Goal: Communication & Community: Answer question/provide support

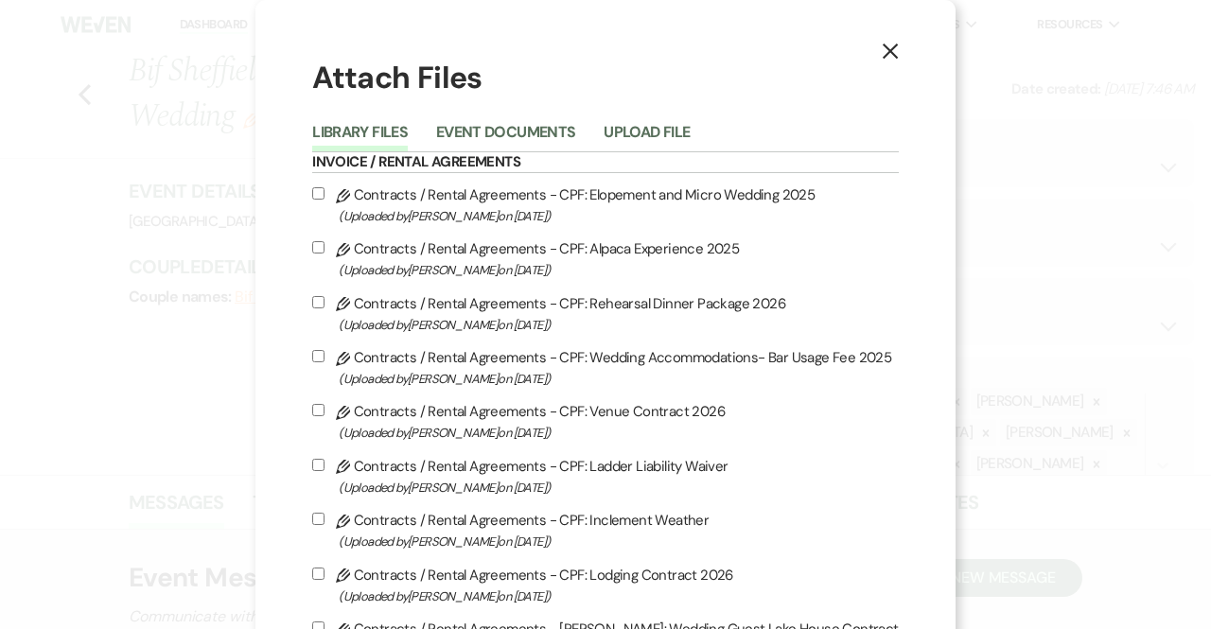
select select "4"
select select "6"
select select "1431"
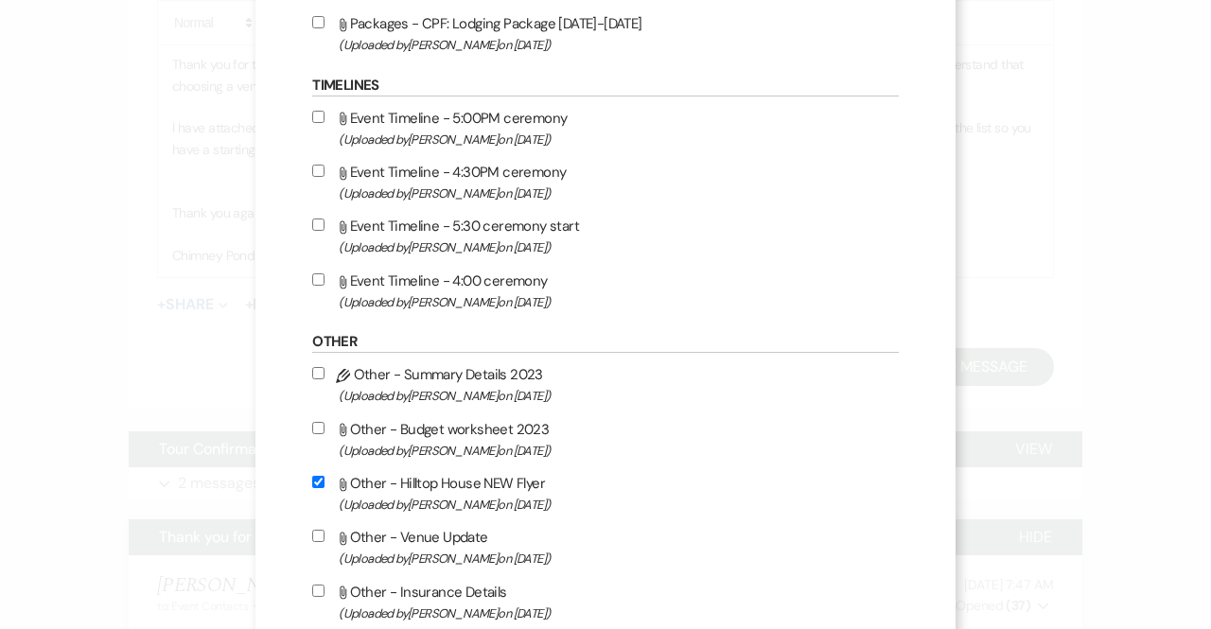
scroll to position [2318, 0]
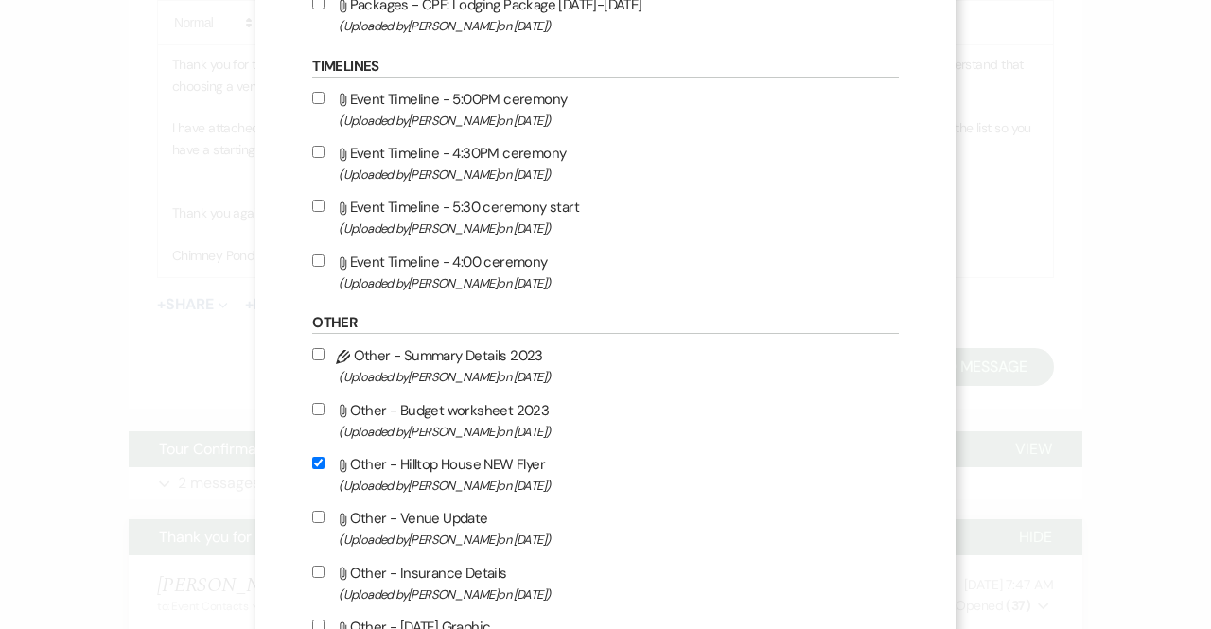
click at [316, 461] on input "Attach File Other - Hilltop House NEW Flyer (Uploaded by [PERSON_NAME] on [DATE…" at bounding box center [318, 463] width 12 height 12
checkbox input "false"
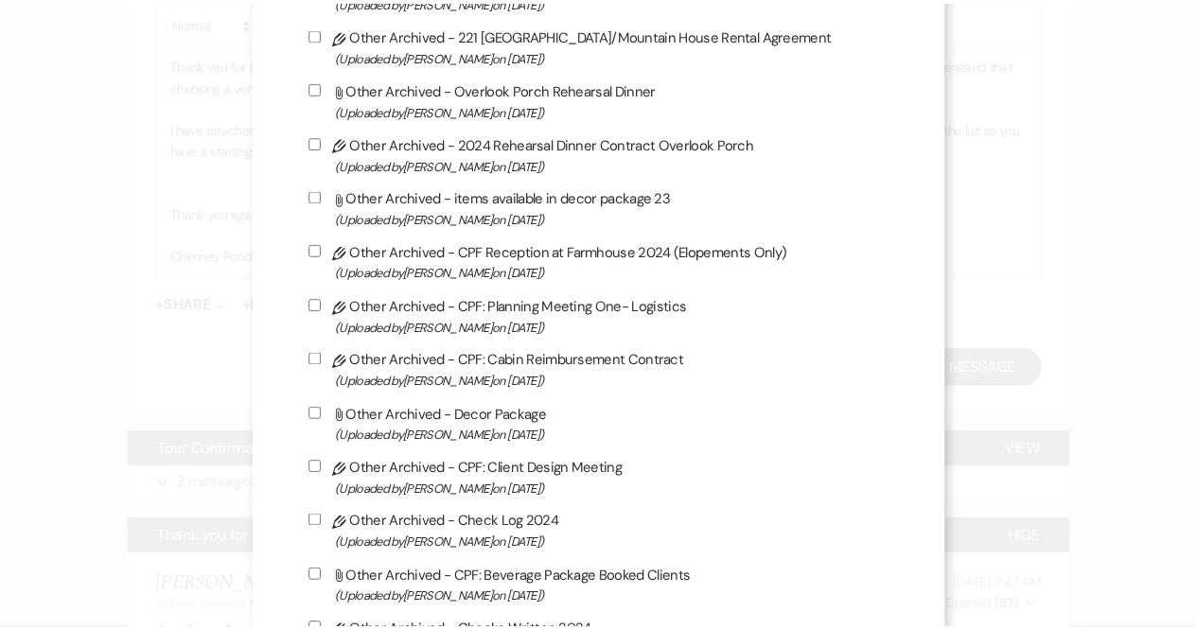
scroll to position [5052, 0]
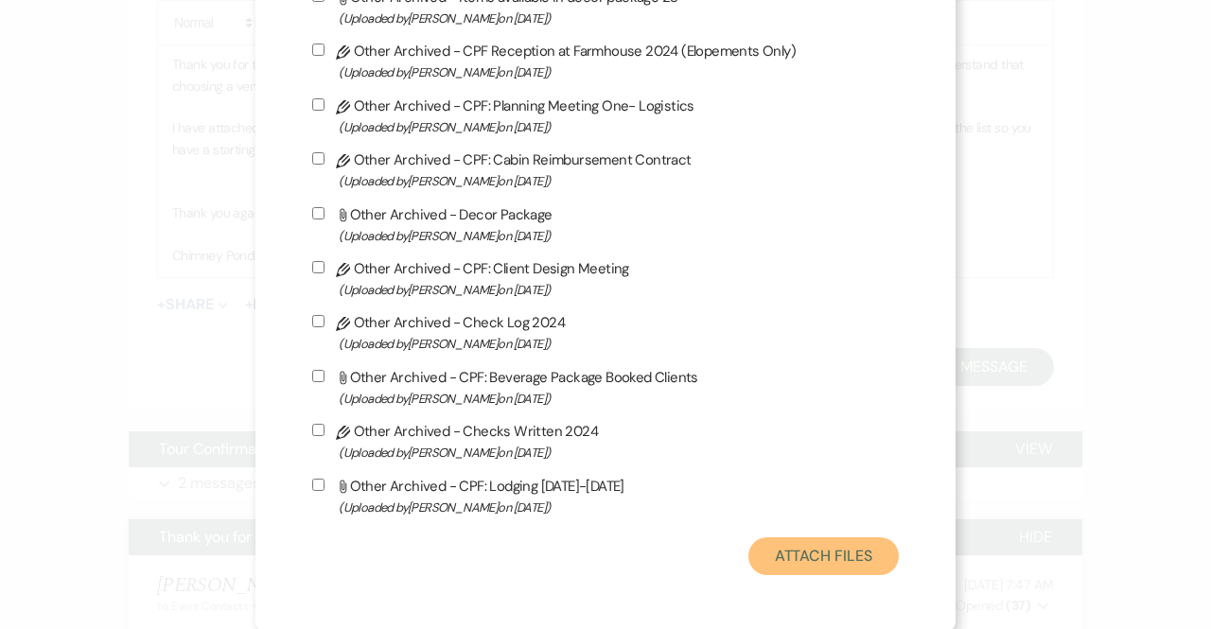
click at [796, 556] on button "Attach Files" at bounding box center [823, 556] width 150 height 38
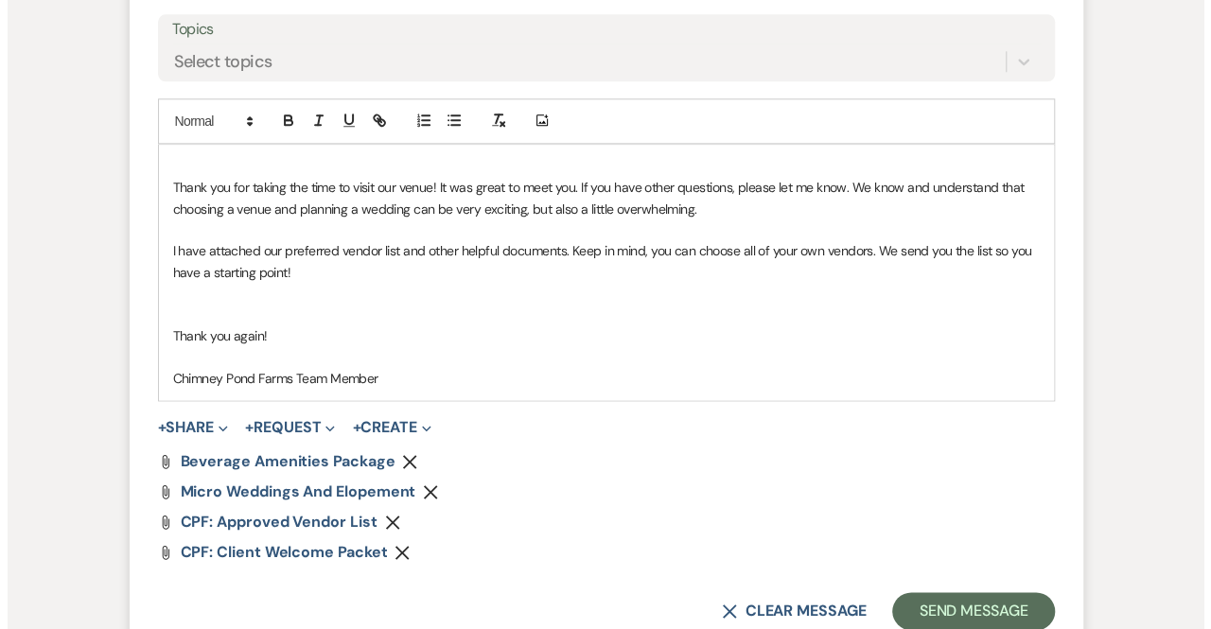
scroll to position [1064, 0]
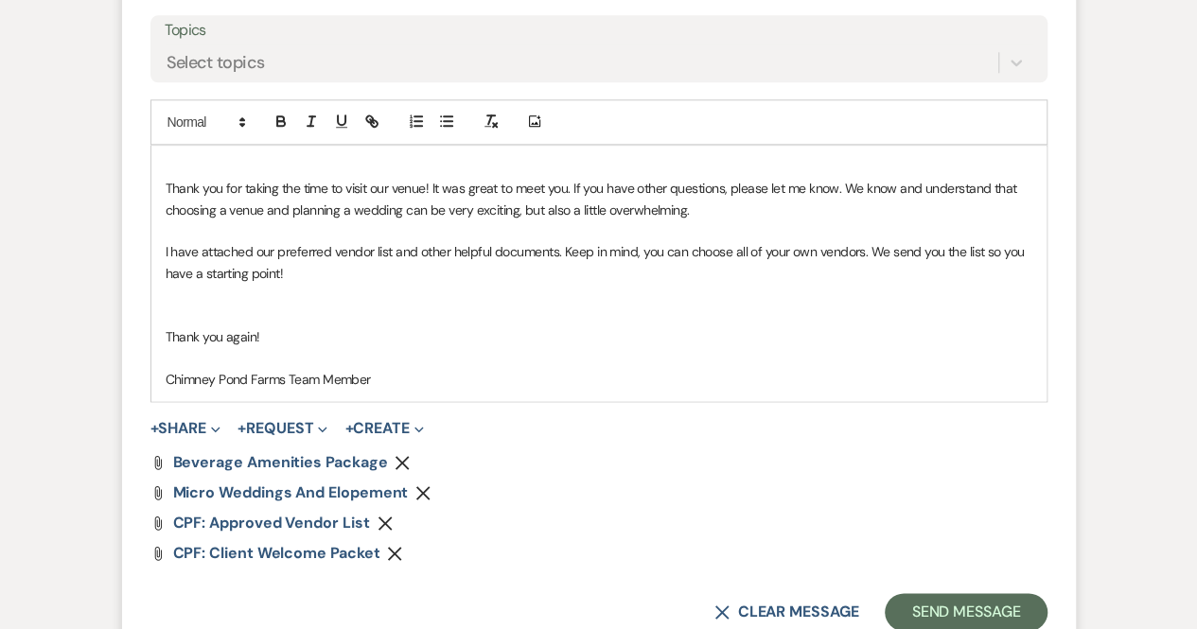
click at [566, 184] on p "Thank you for taking the time to visit our venue! It was great to meet you. If …" at bounding box center [599, 199] width 867 height 43
click at [178, 166] on p at bounding box center [599, 167] width 867 height 21
click at [317, 273] on p "I have attached our preferred vendor list and other helpful documents. Keep in …" at bounding box center [599, 262] width 867 height 43
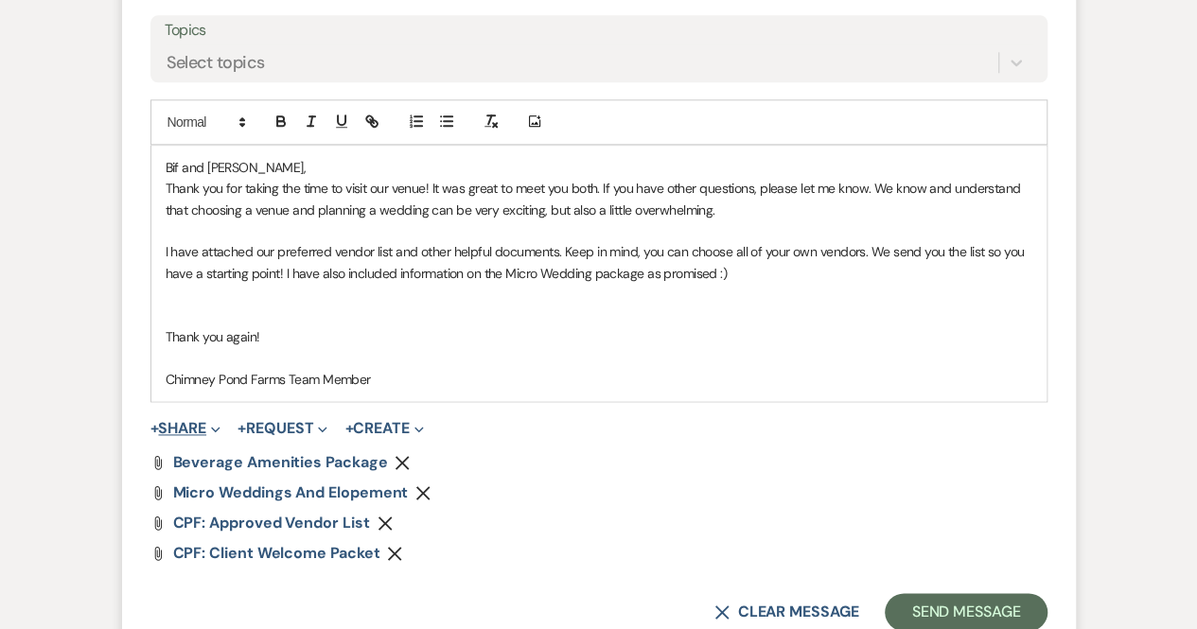
click at [220, 427] on icon "Expand" at bounding box center [215, 429] width 9 height 9
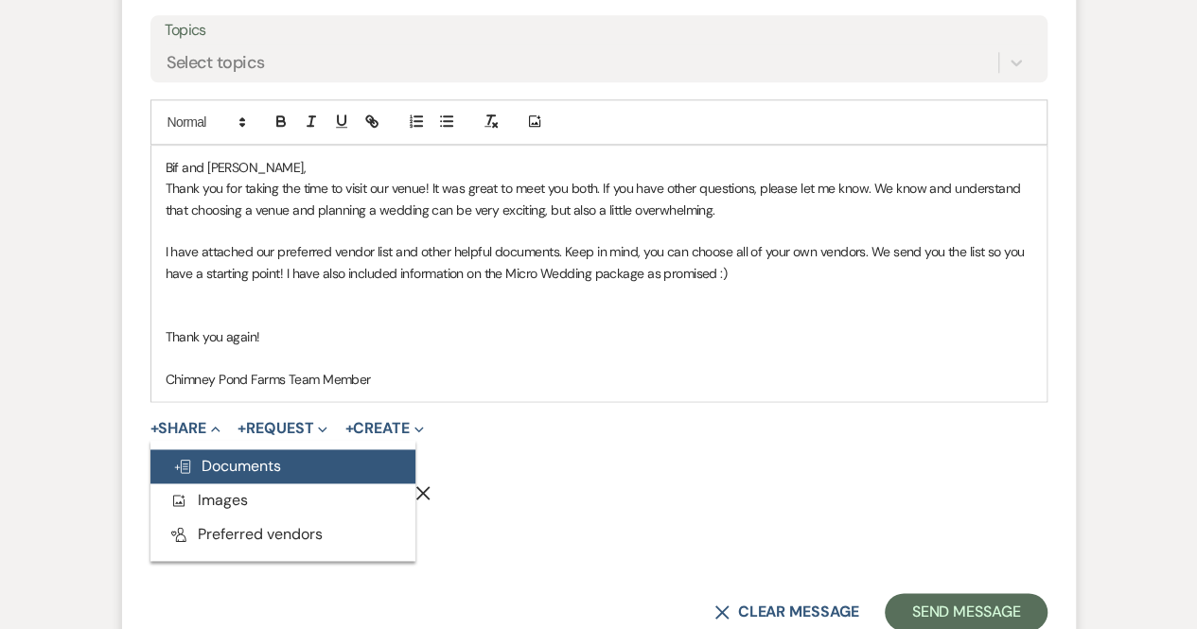
click at [220, 453] on button "Doc Upload Documents" at bounding box center [282, 466] width 265 height 34
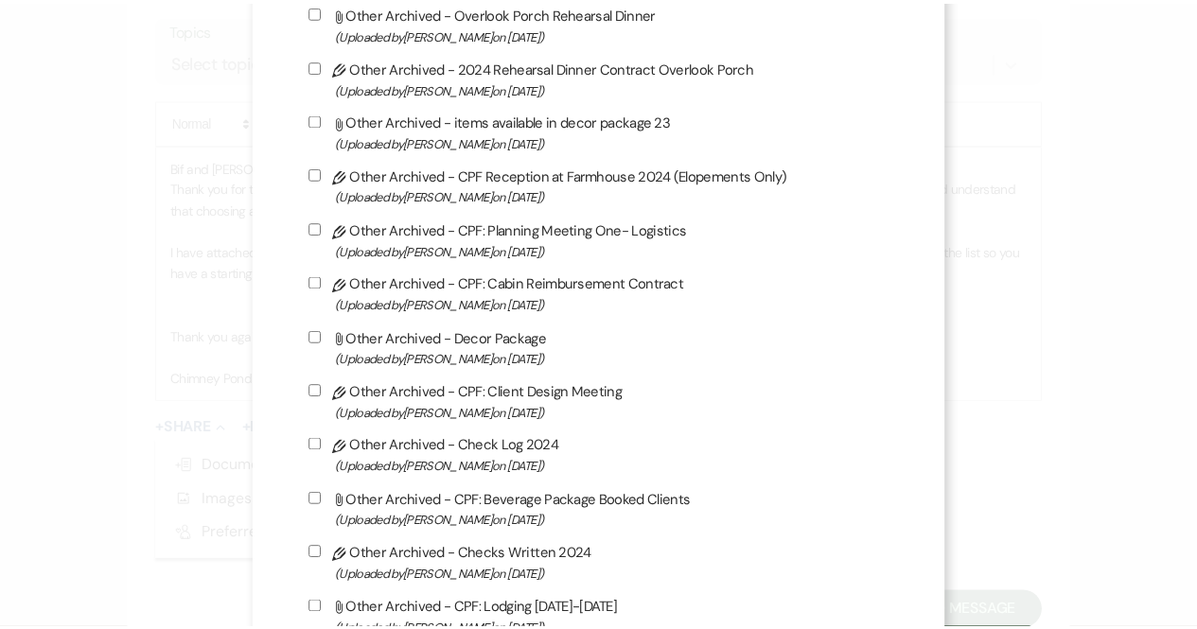
scroll to position [5052, 0]
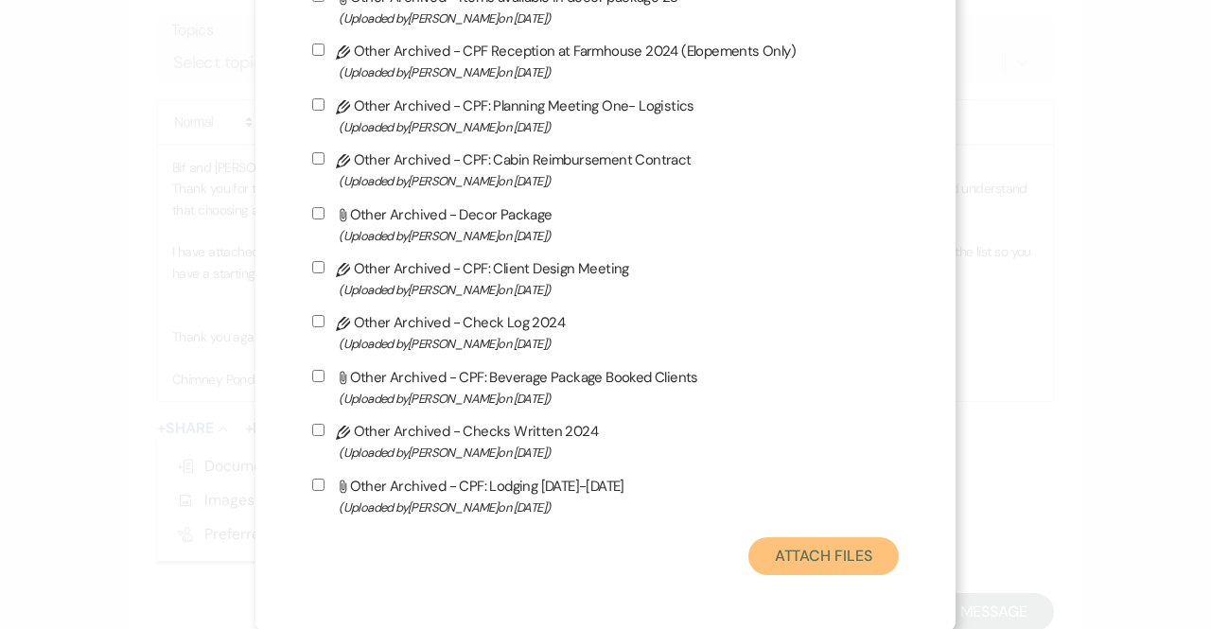
click at [833, 550] on button "Attach Files" at bounding box center [823, 556] width 150 height 38
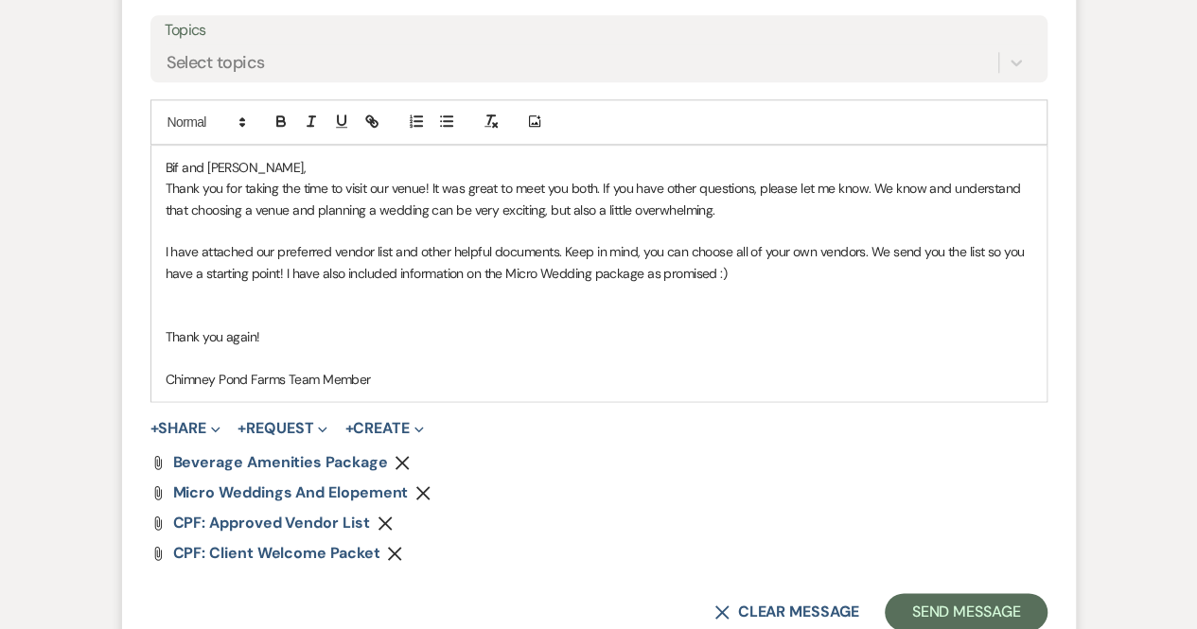
click at [276, 334] on p "Thank you again!" at bounding box center [599, 336] width 867 height 21
drag, startPoint x: 387, startPoint y: 378, endPoint x: 150, endPoint y: 379, distance: 236.6
click at [151, 379] on div "Bif and Trevor, Thank you for taking the time to visit our venue! It was great …" at bounding box center [598, 273] width 895 height 255
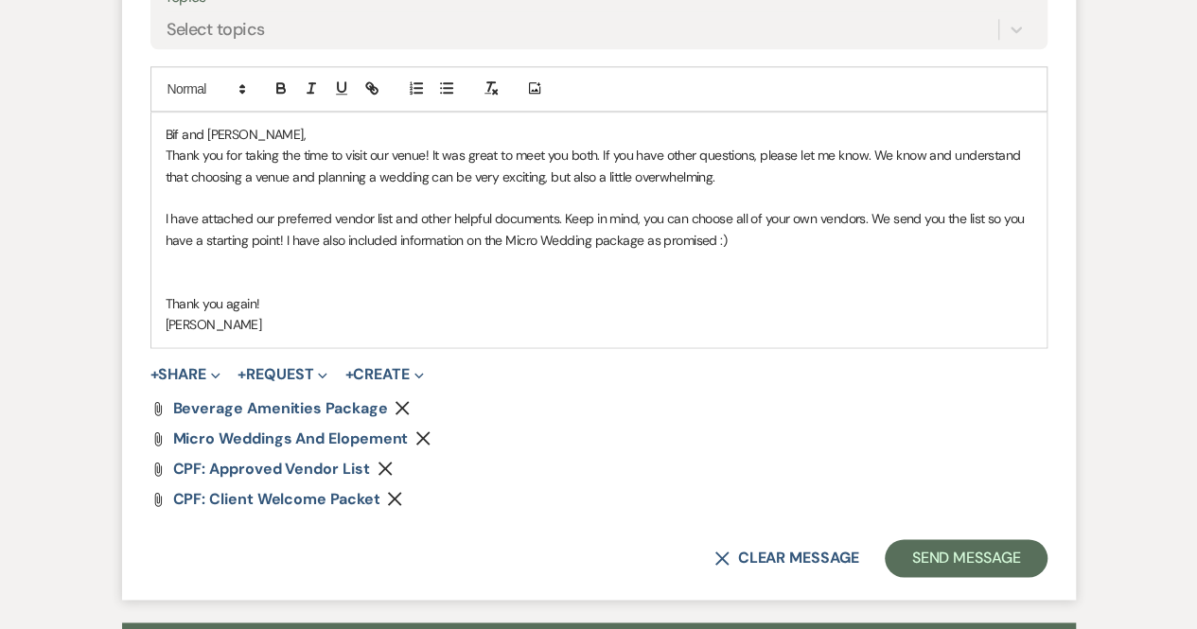
scroll to position [1096, 0]
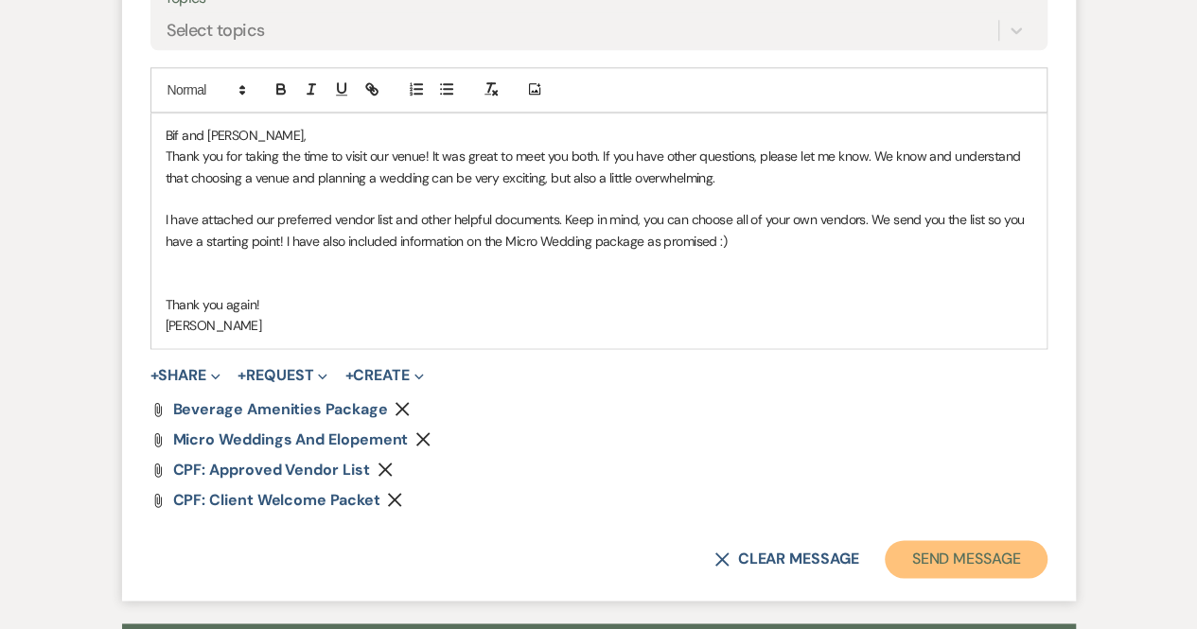
click at [960, 561] on button "Send Message" at bounding box center [966, 559] width 162 height 38
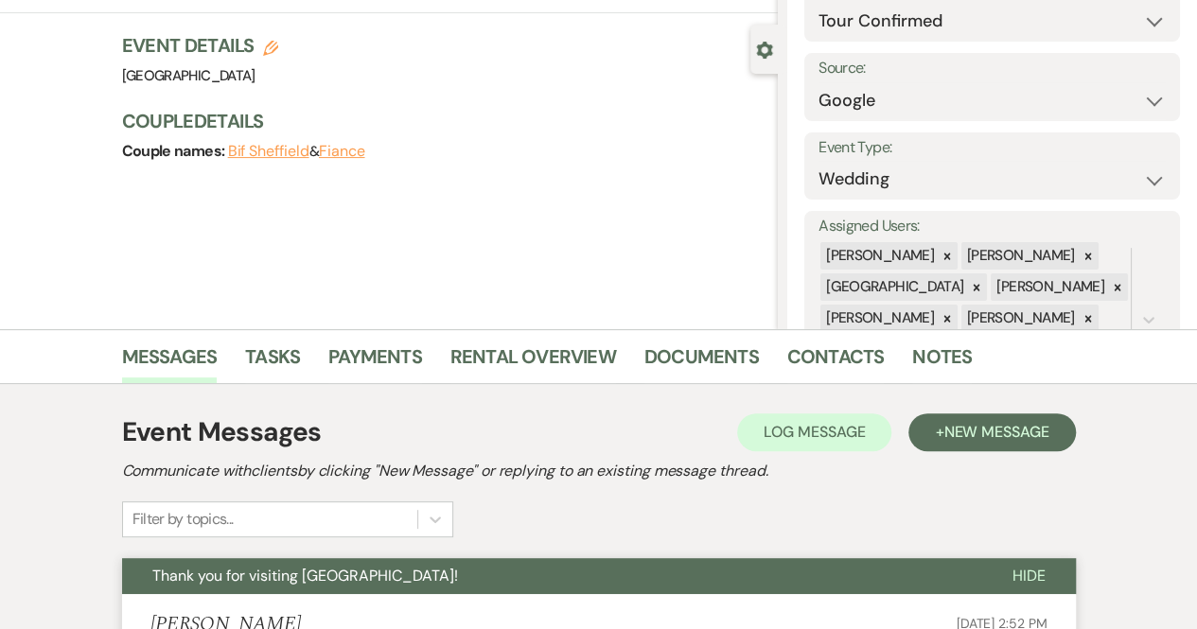
scroll to position [0, 0]
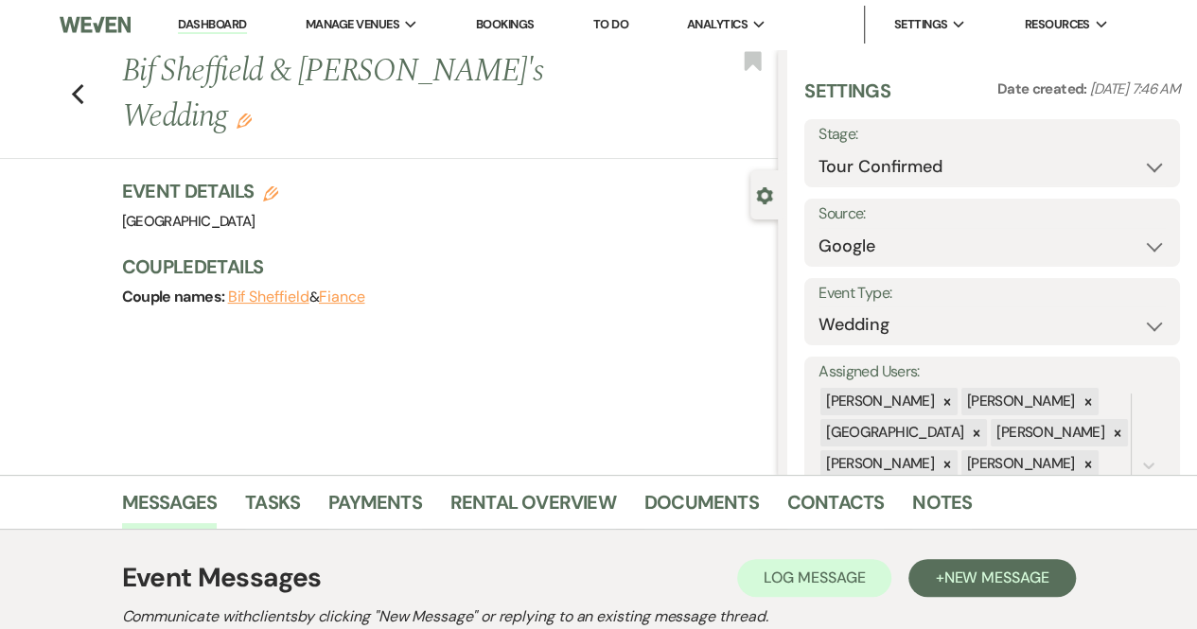
click at [110, 27] on img at bounding box center [95, 25] width 70 height 40
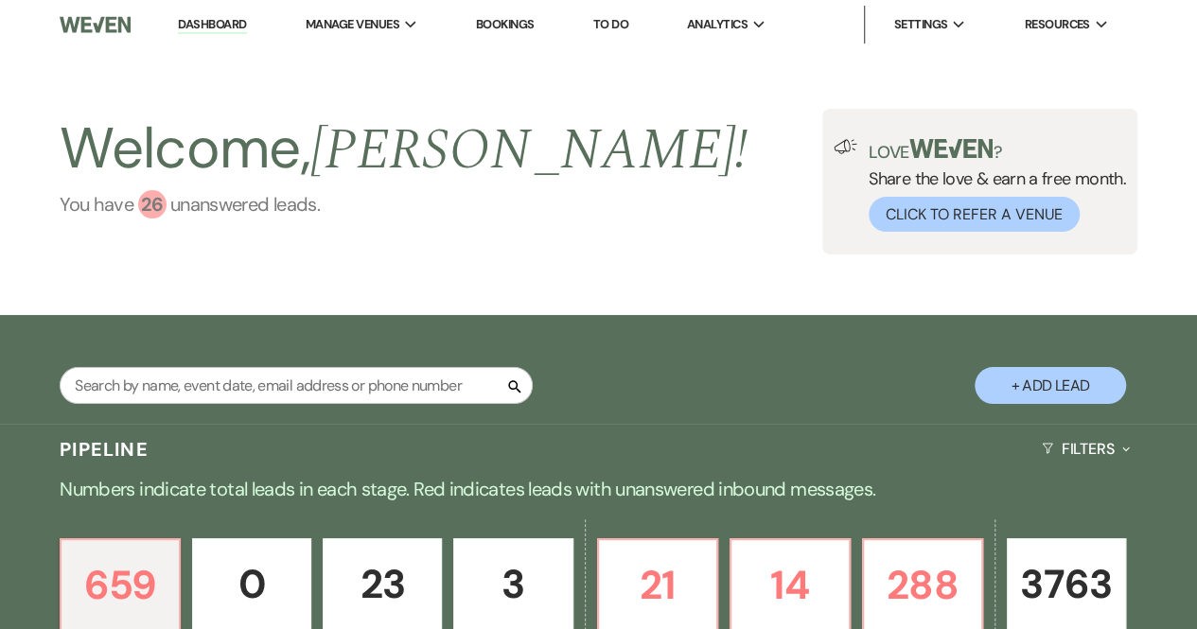
click at [148, 206] on div "26" at bounding box center [152, 204] width 28 height 28
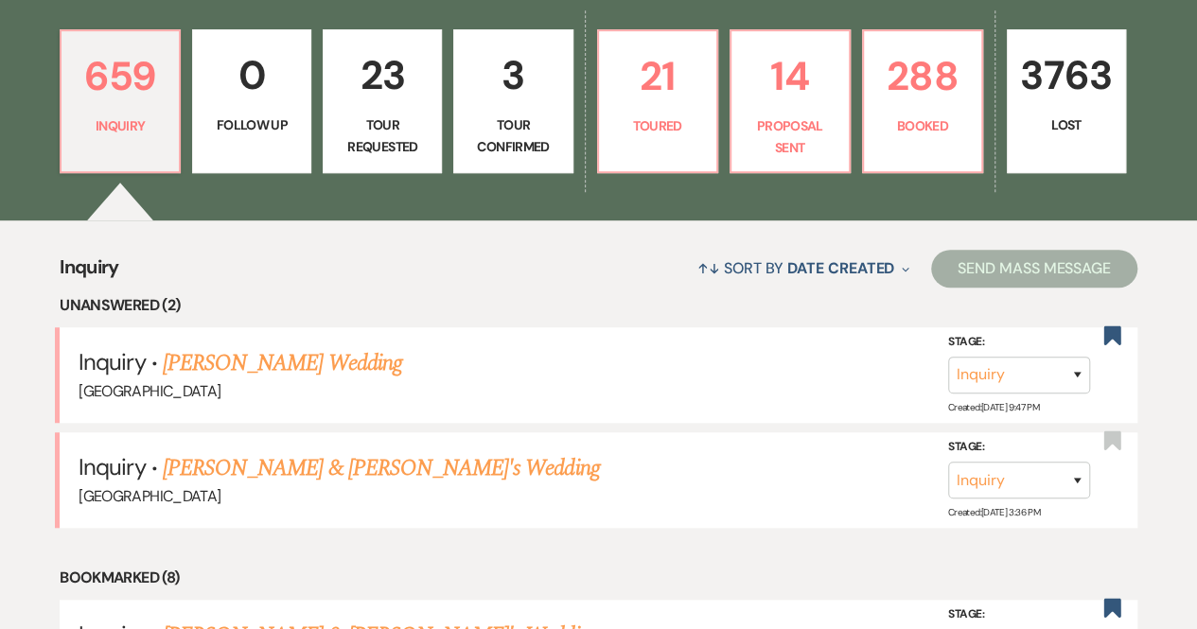
scroll to position [532, 0]
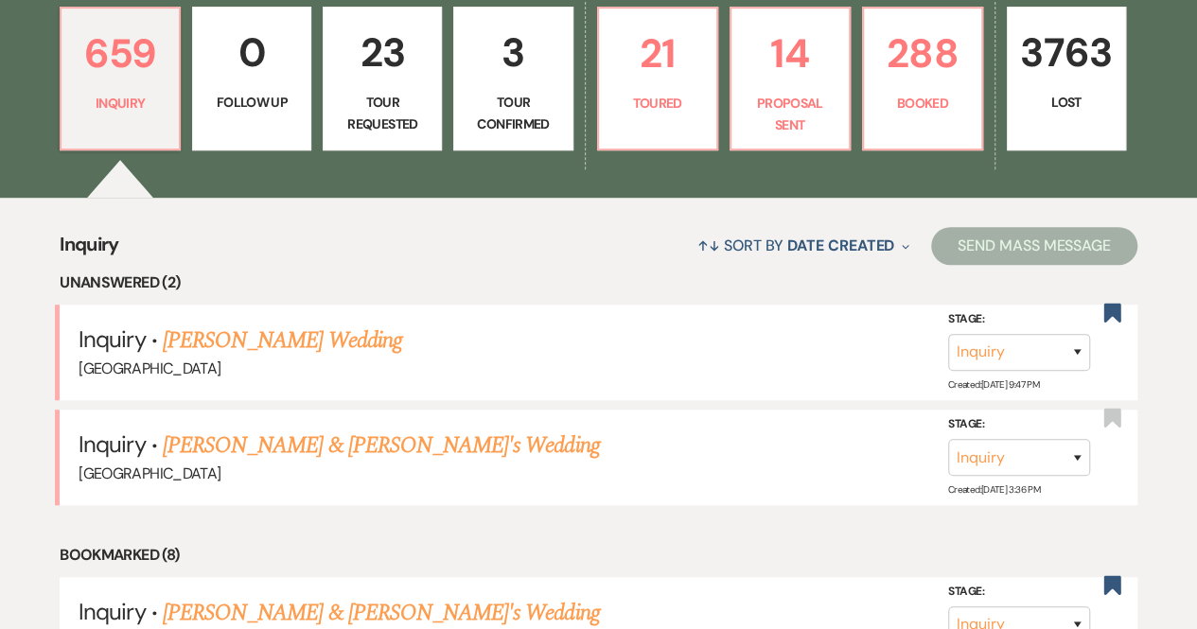
click at [533, 113] on p "Tour Confirmed" at bounding box center [513, 113] width 95 height 43
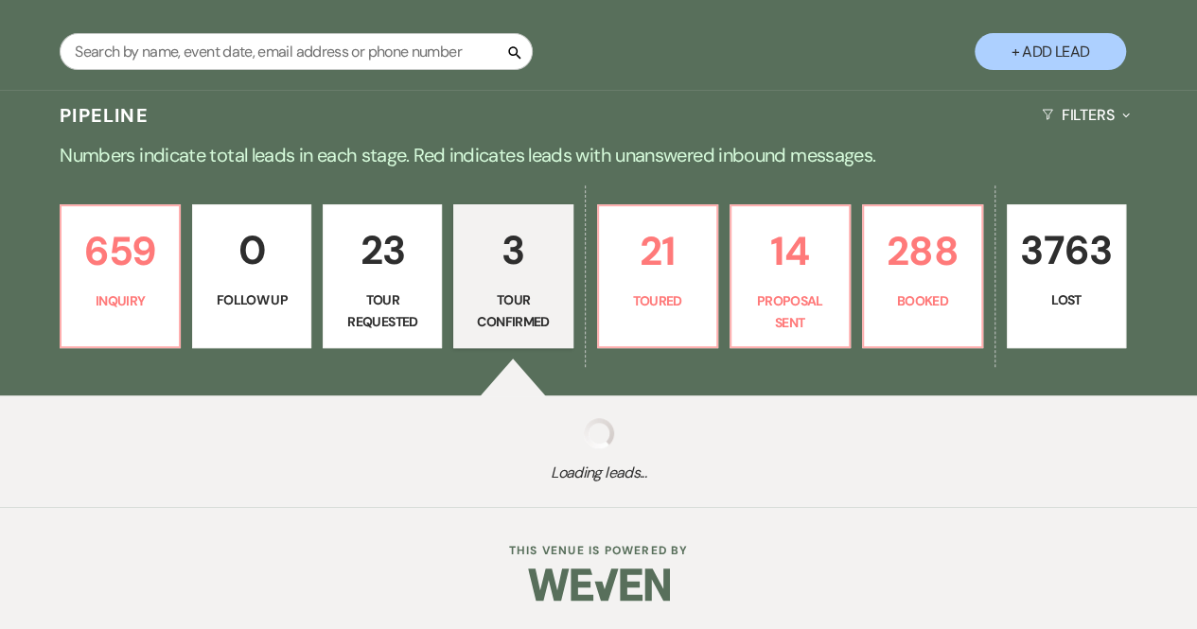
select select "4"
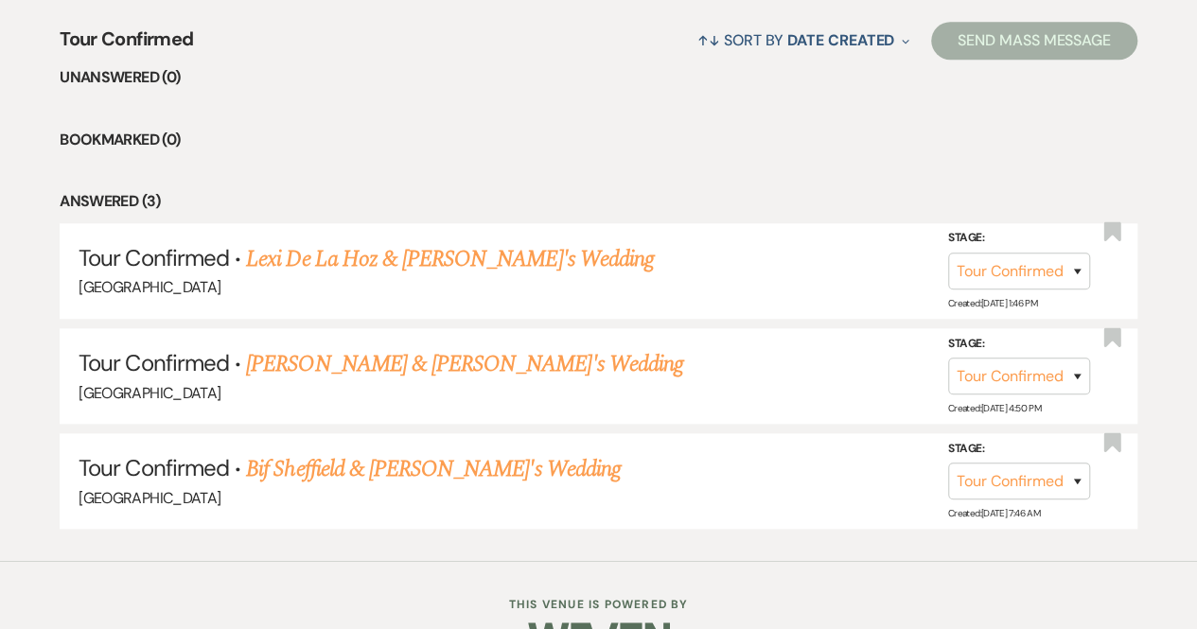
scroll to position [742, 0]
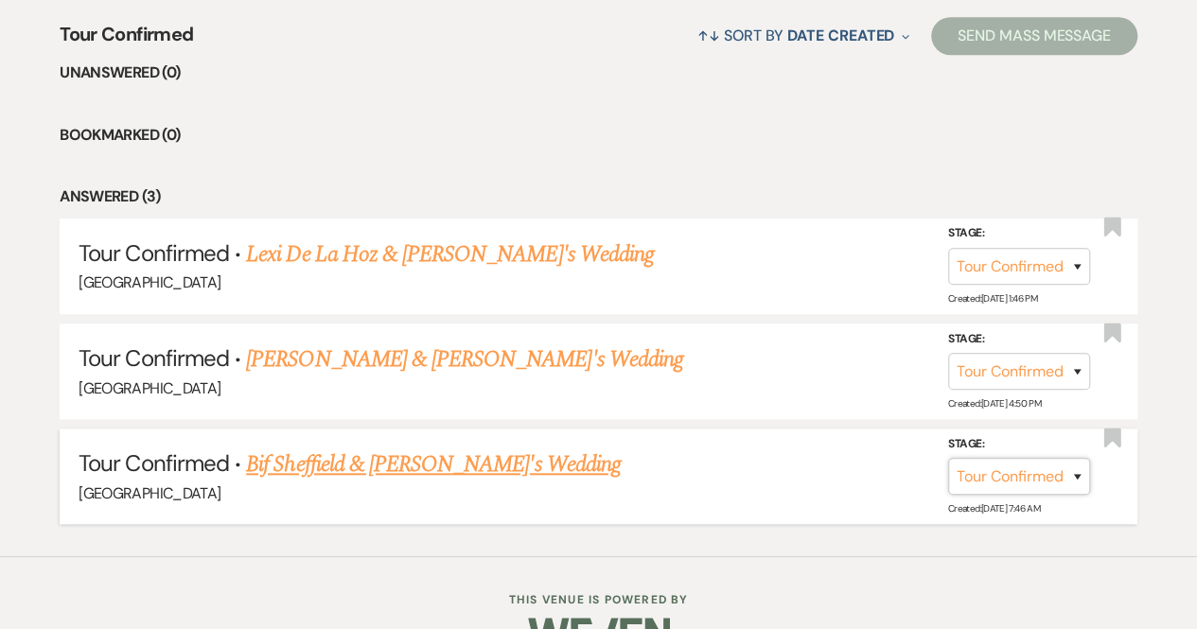
click at [1001, 483] on select "Inquiry Follow Up Tour Requested Tour Confirmed Toured Proposal Sent Booked Lost" at bounding box center [1019, 476] width 142 height 37
select select "5"
click at [948, 458] on select "Inquiry Follow Up Tour Requested Tour Confirmed Toured Proposal Sent Booked Lost" at bounding box center [1019, 476] width 142 height 37
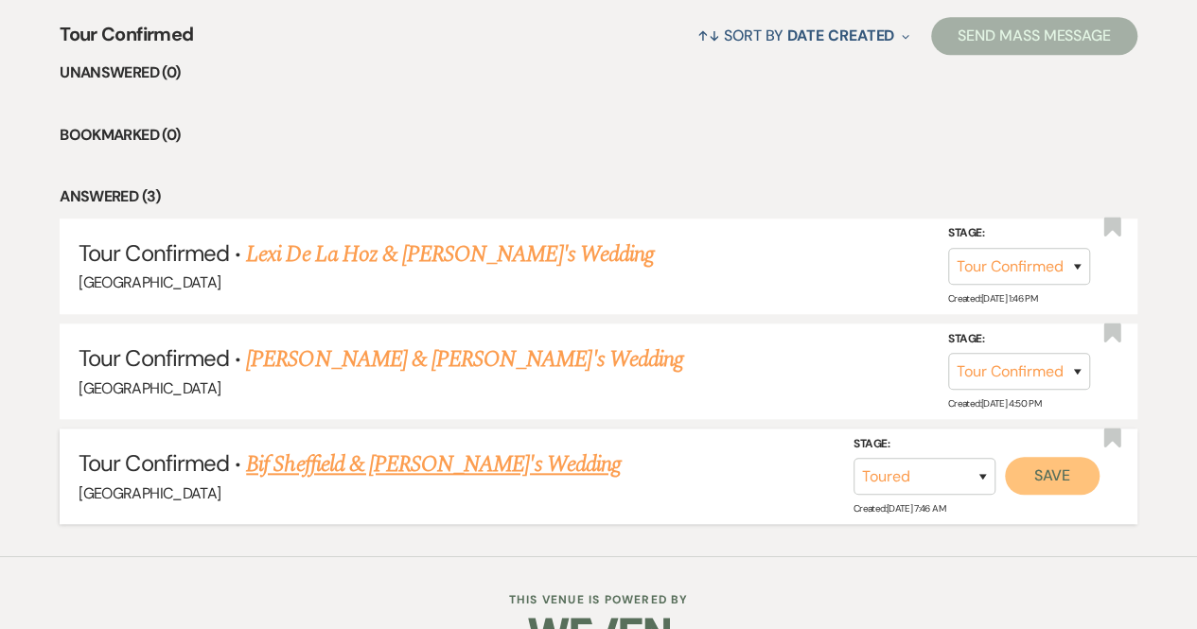
click at [1079, 482] on button "Save" at bounding box center [1052, 476] width 95 height 38
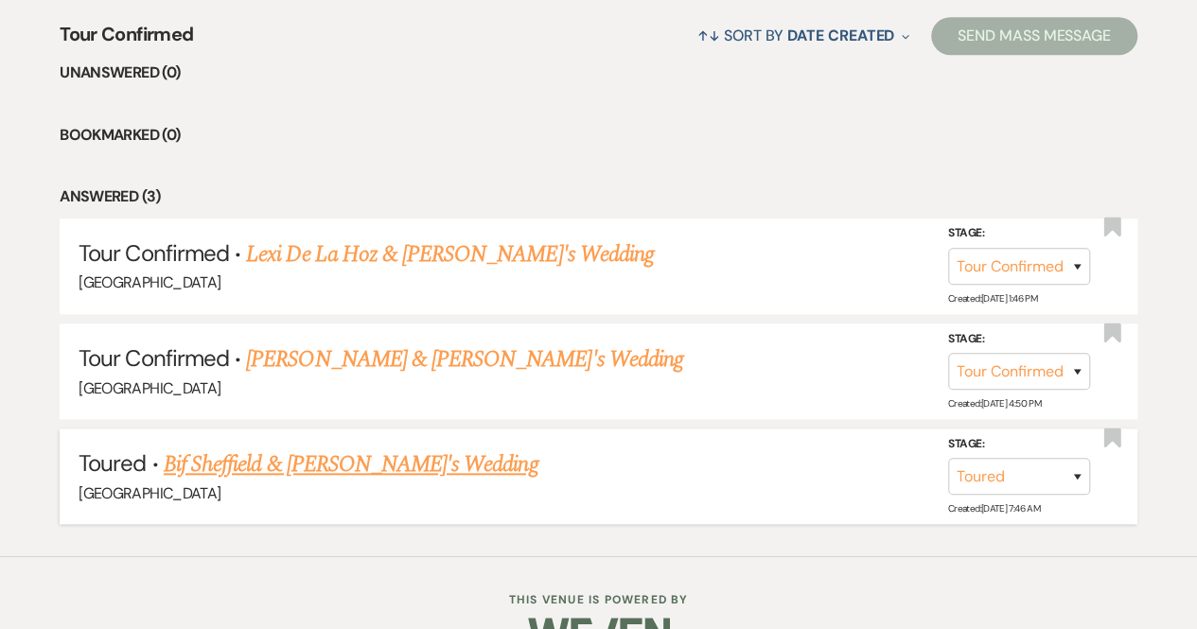
scroll to position [684, 0]
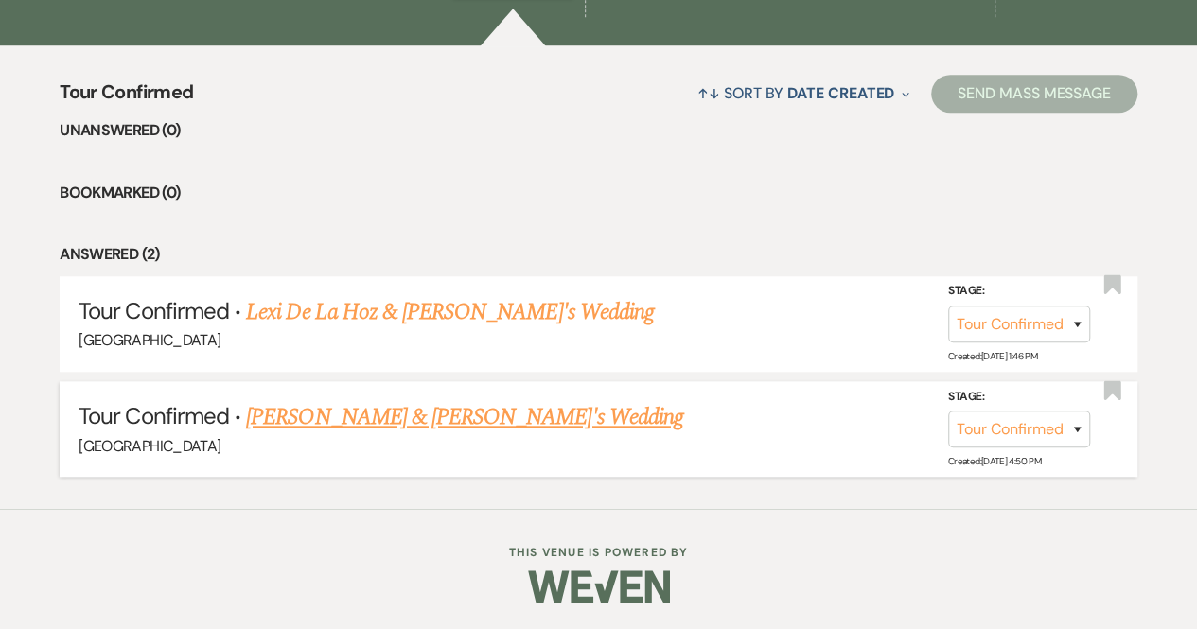
click at [379, 417] on link "[PERSON_NAME] & [PERSON_NAME]'s Wedding" at bounding box center [464, 417] width 437 height 34
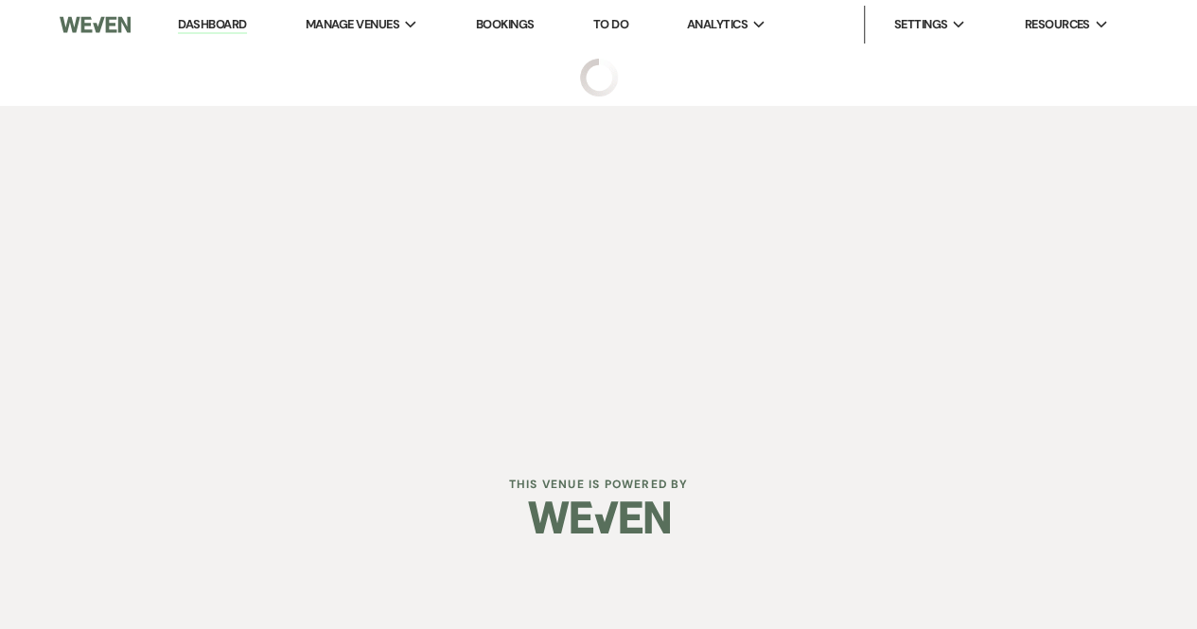
select select "4"
select select "6"
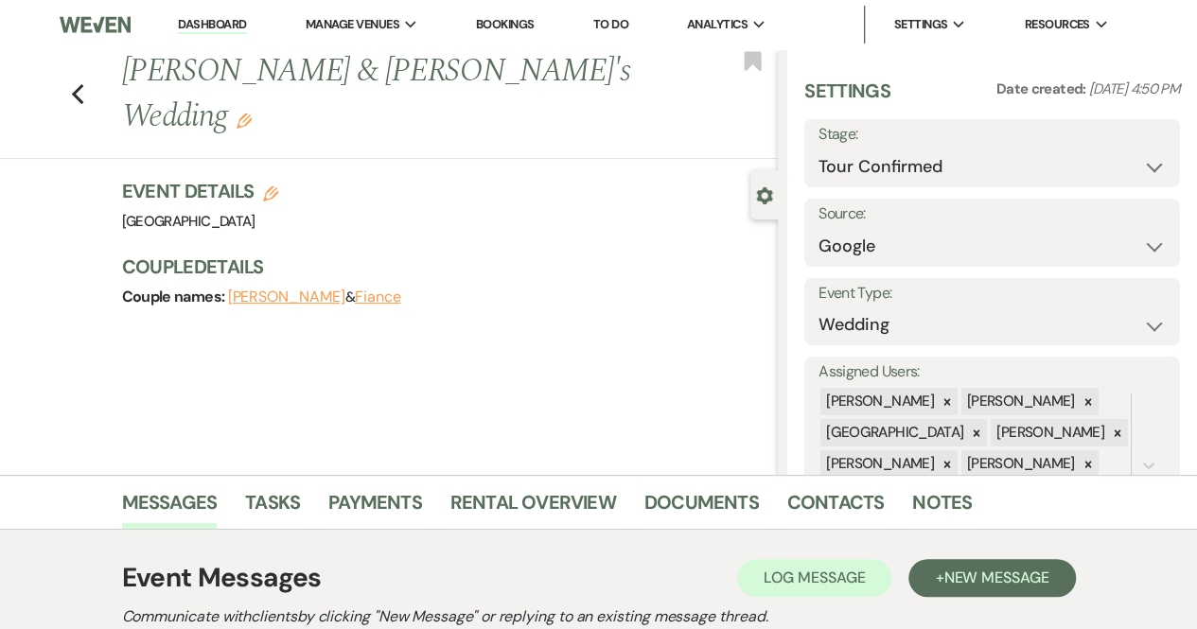
scroll to position [379, 0]
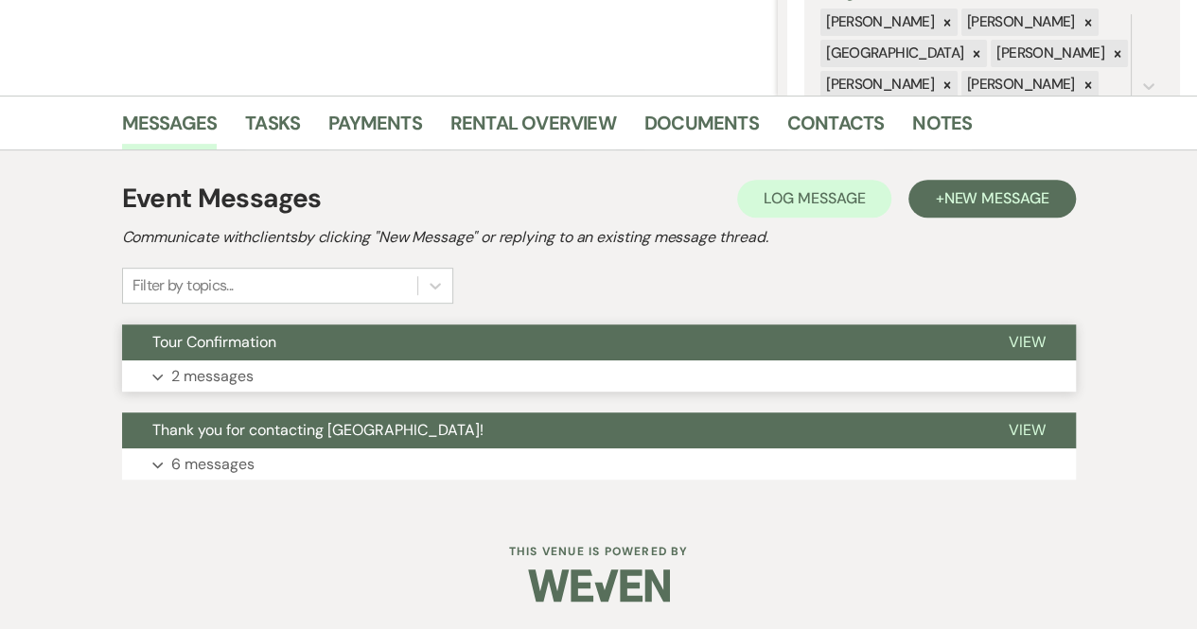
click at [236, 378] on p "2 messages" at bounding box center [212, 376] width 82 height 25
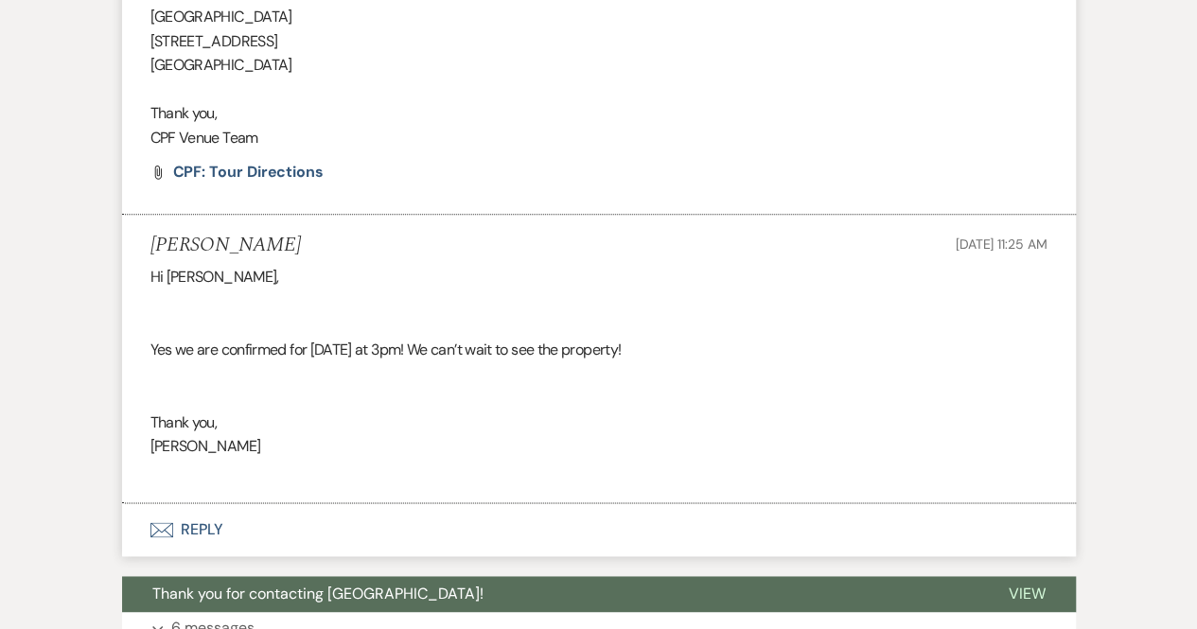
scroll to position [1207, 0]
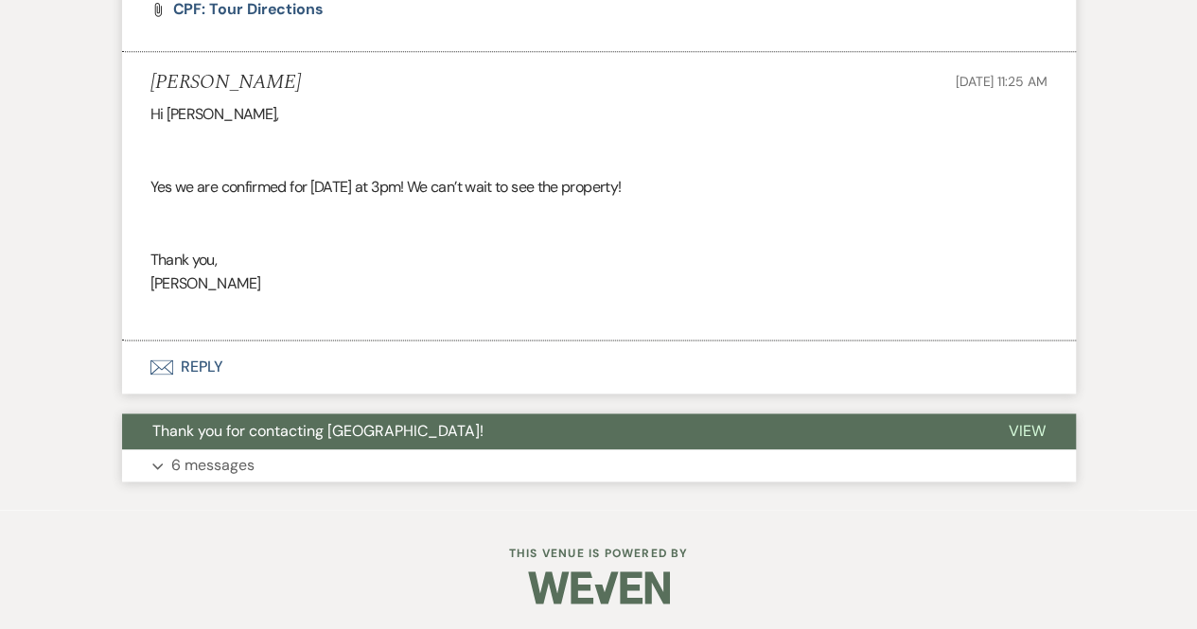
click at [223, 455] on p "6 messages" at bounding box center [212, 465] width 83 height 25
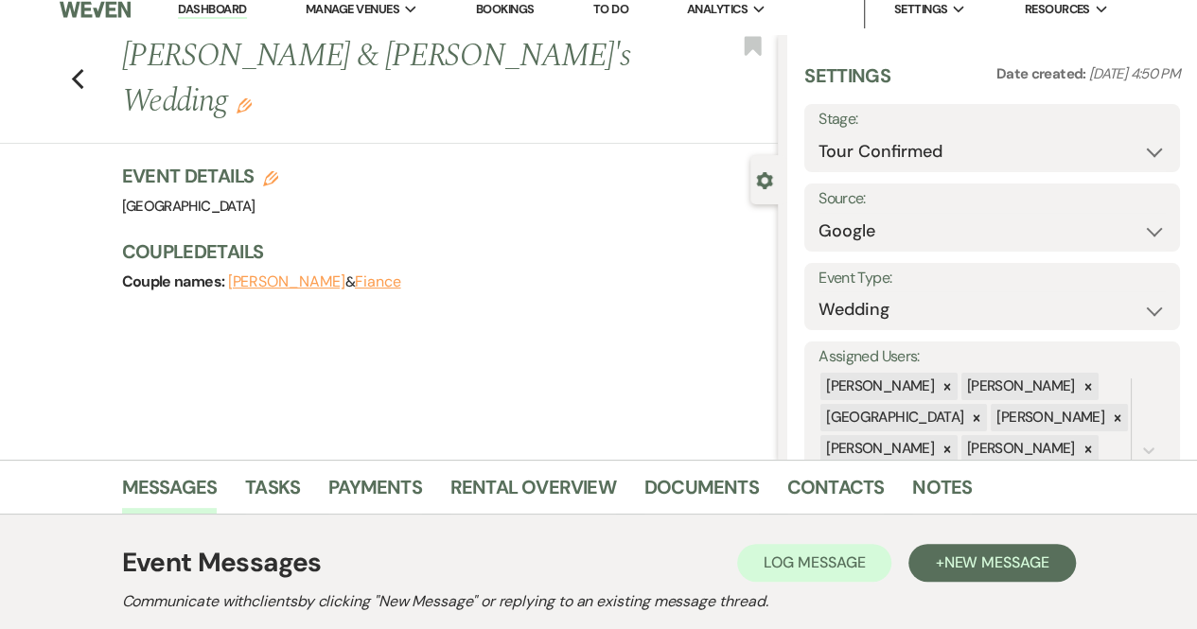
scroll to position [4, 0]
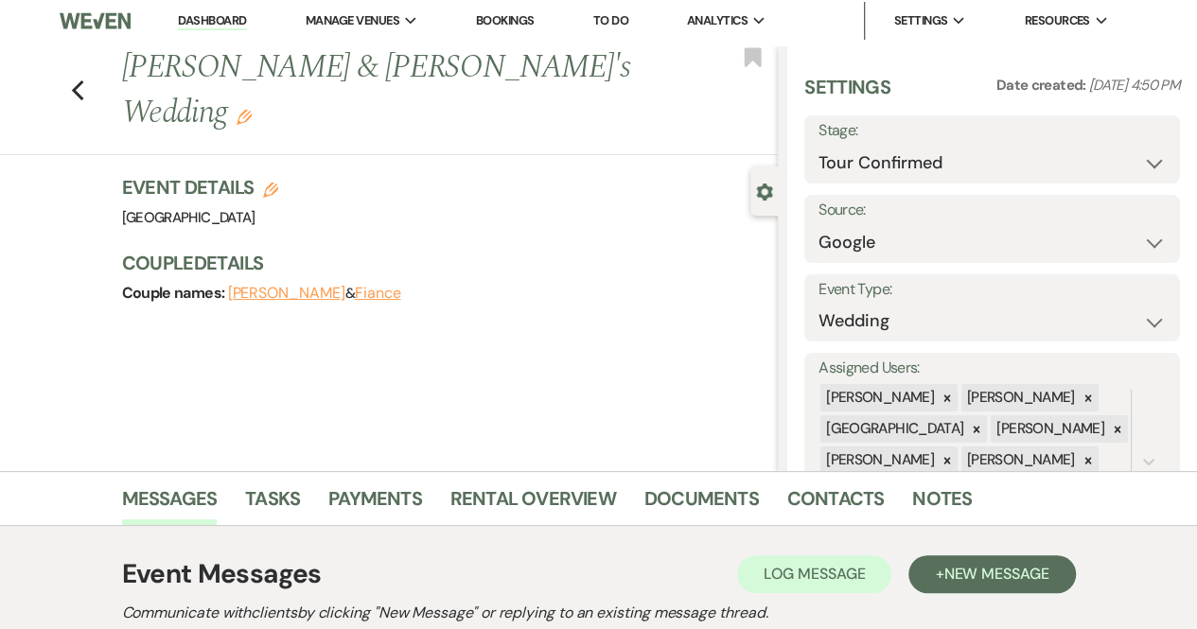
click at [522, 19] on link "Bookings" at bounding box center [505, 20] width 59 height 16
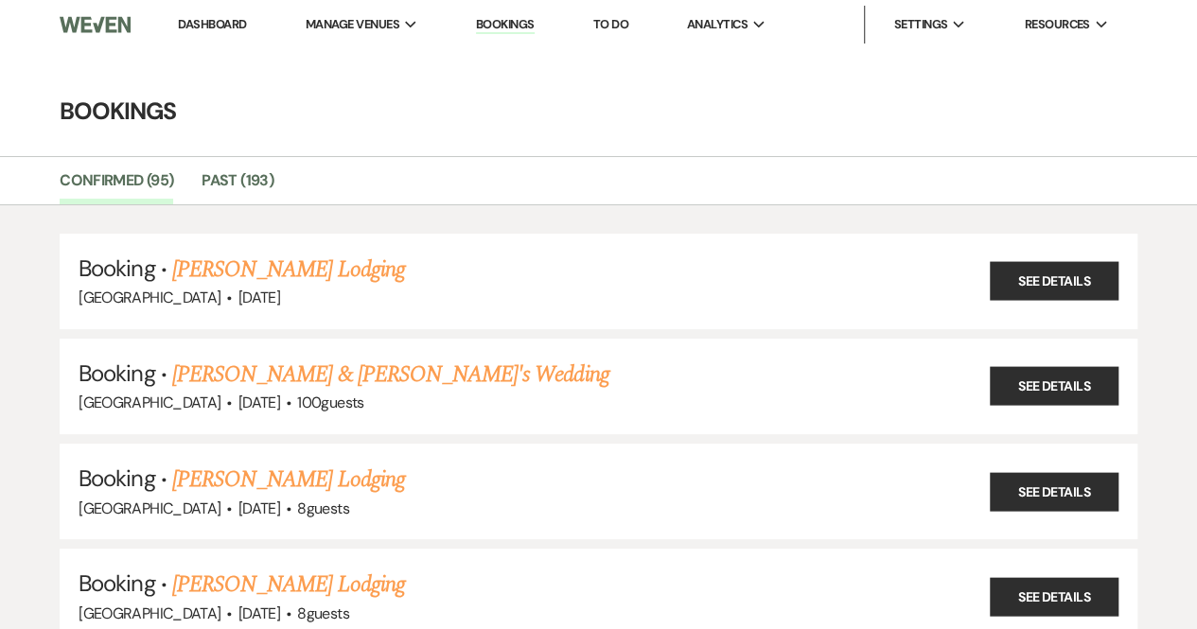
click at [206, 22] on link "Dashboard" at bounding box center [212, 24] width 68 height 16
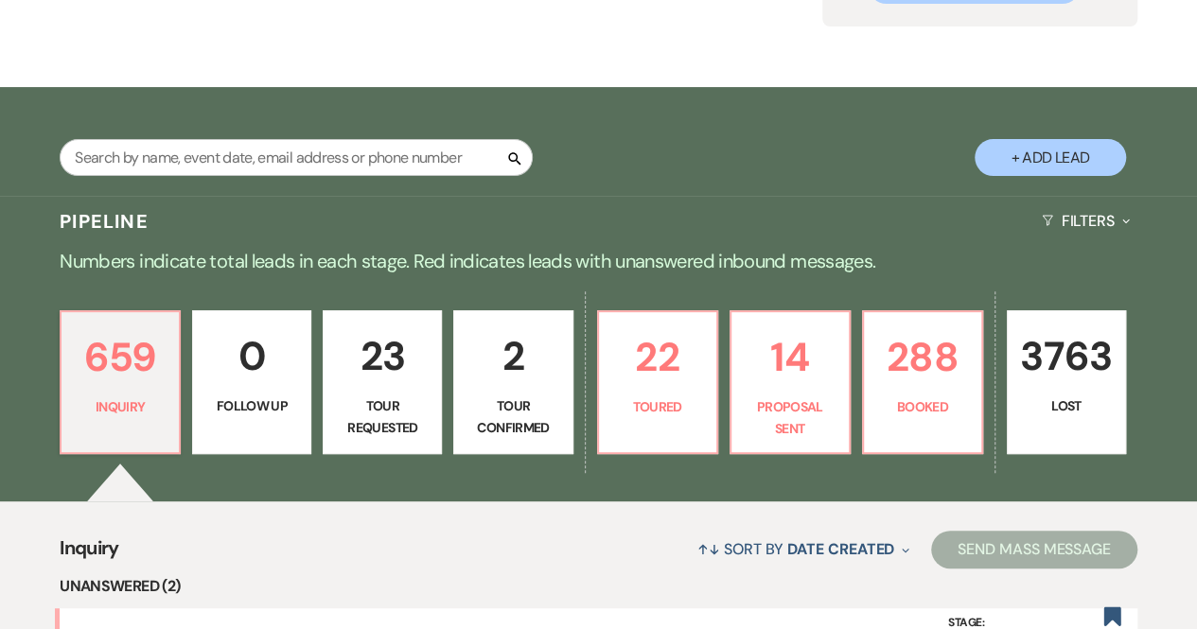
scroll to position [229, 0]
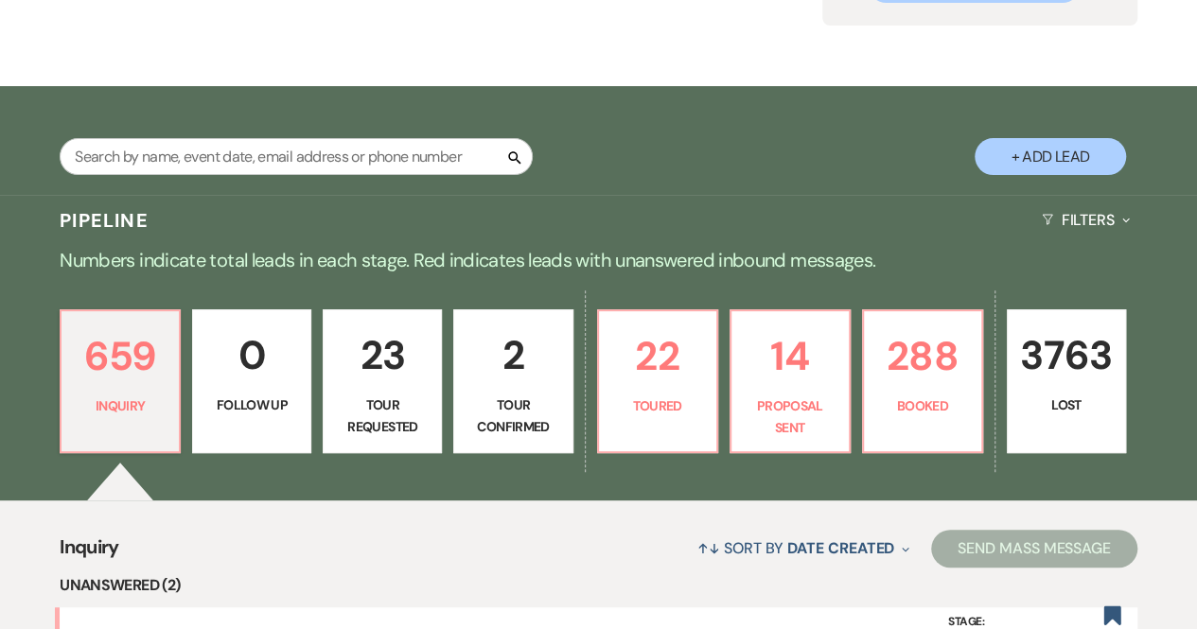
click at [520, 410] on p "Tour Confirmed" at bounding box center [513, 416] width 95 height 43
select select "4"
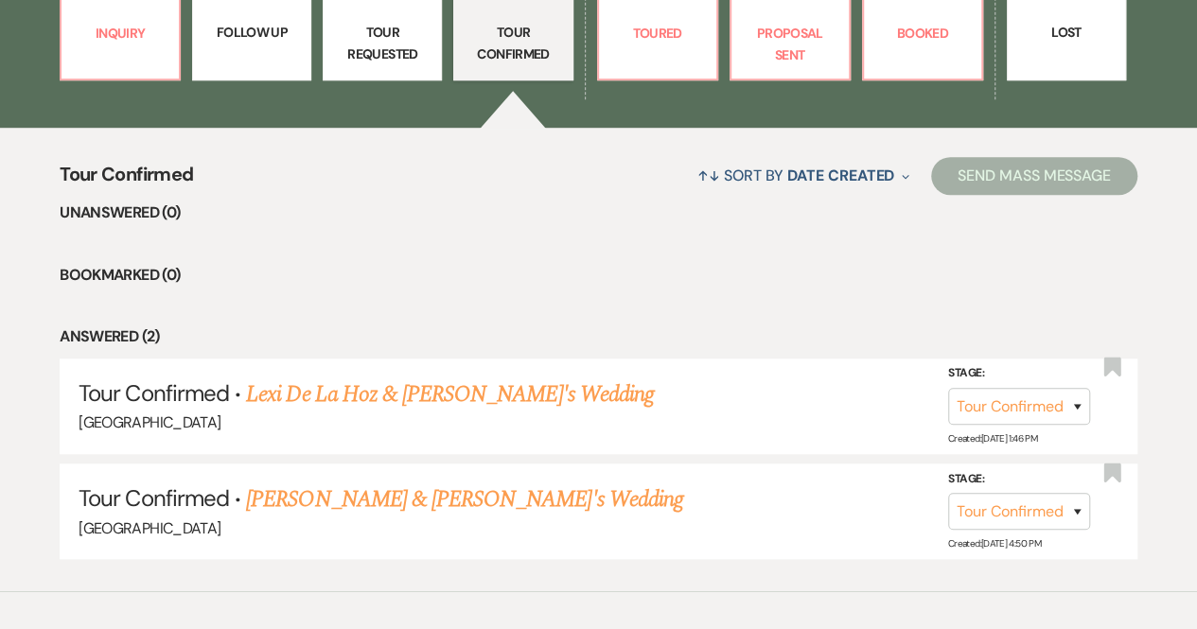
scroll to position [606, 0]
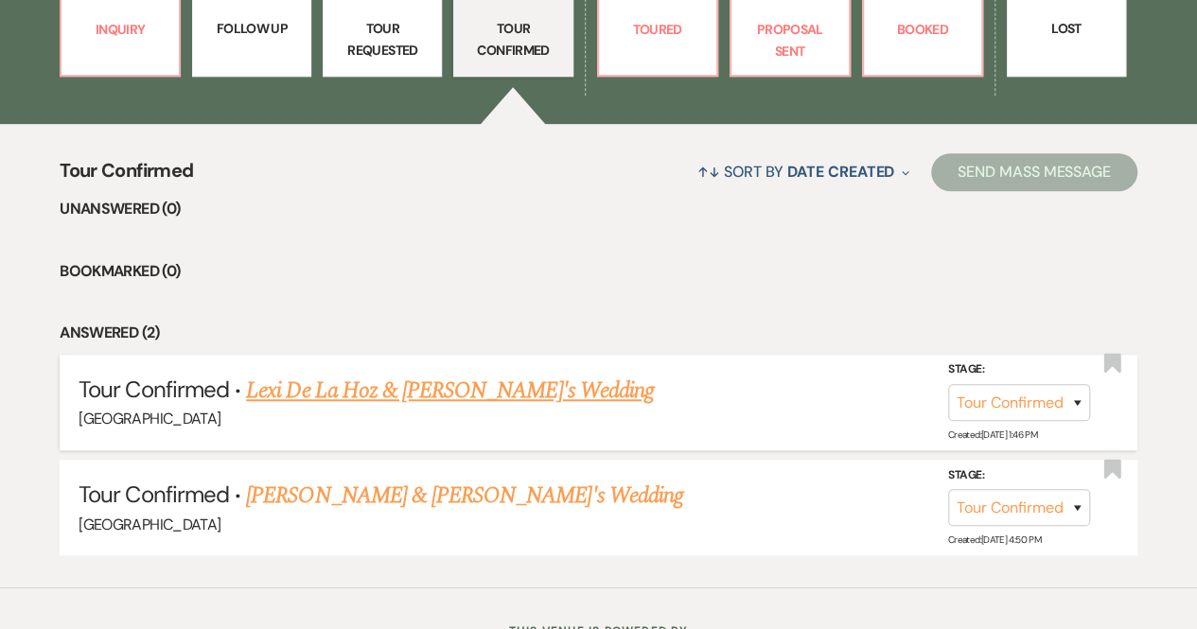
click at [377, 394] on link "Lexi De La Hoz & [PERSON_NAME]'s Wedding" at bounding box center [450, 391] width 408 height 34
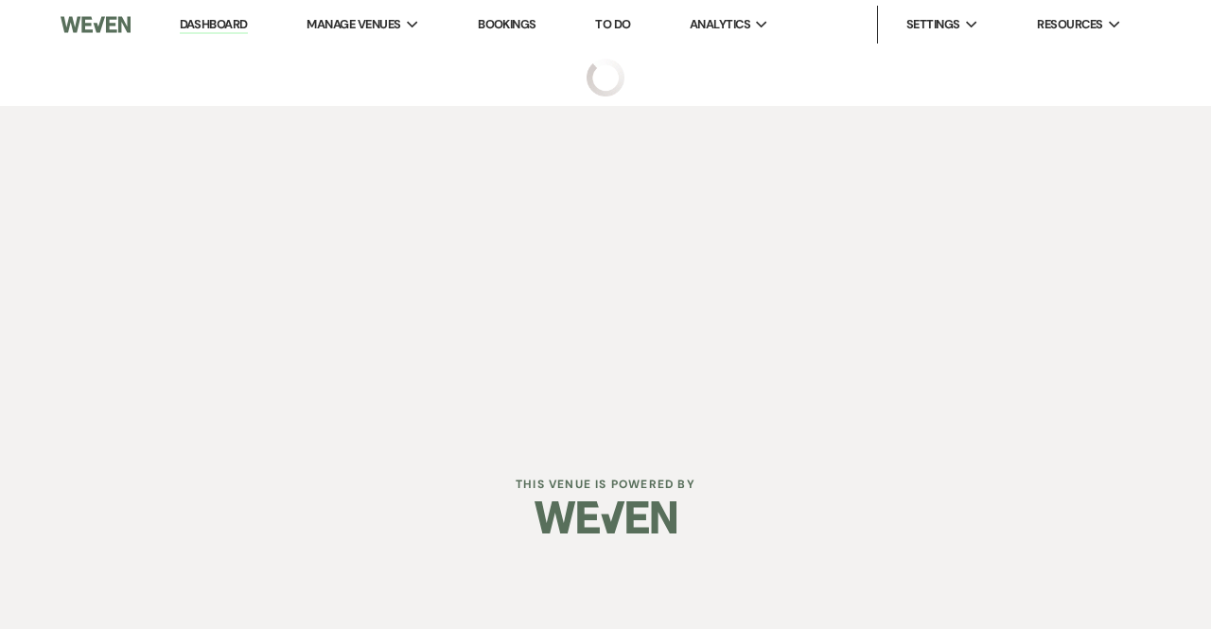
select select "4"
select select "5"
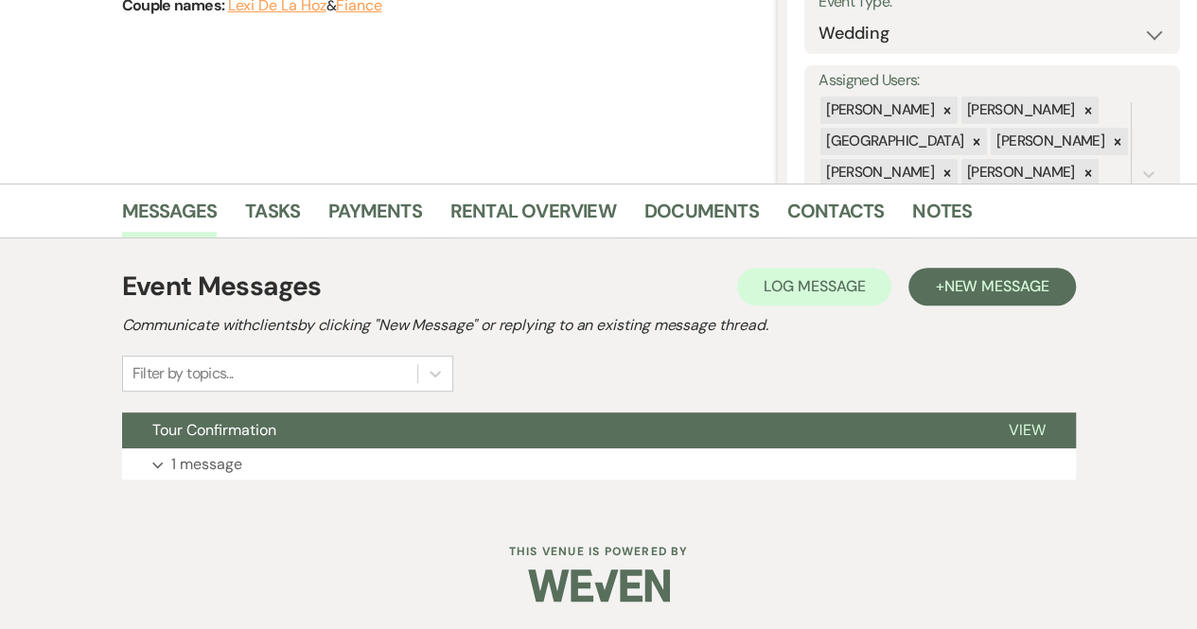
scroll to position [290, 0]
click at [228, 460] on p "1 message" at bounding box center [206, 465] width 71 height 25
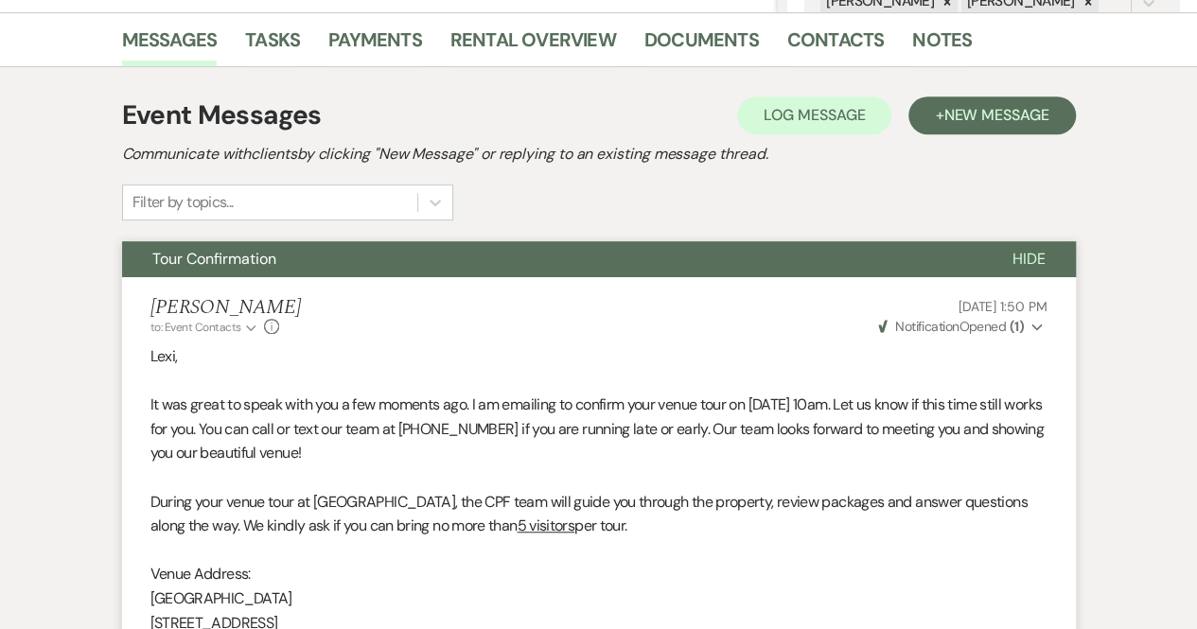
scroll to position [833, 0]
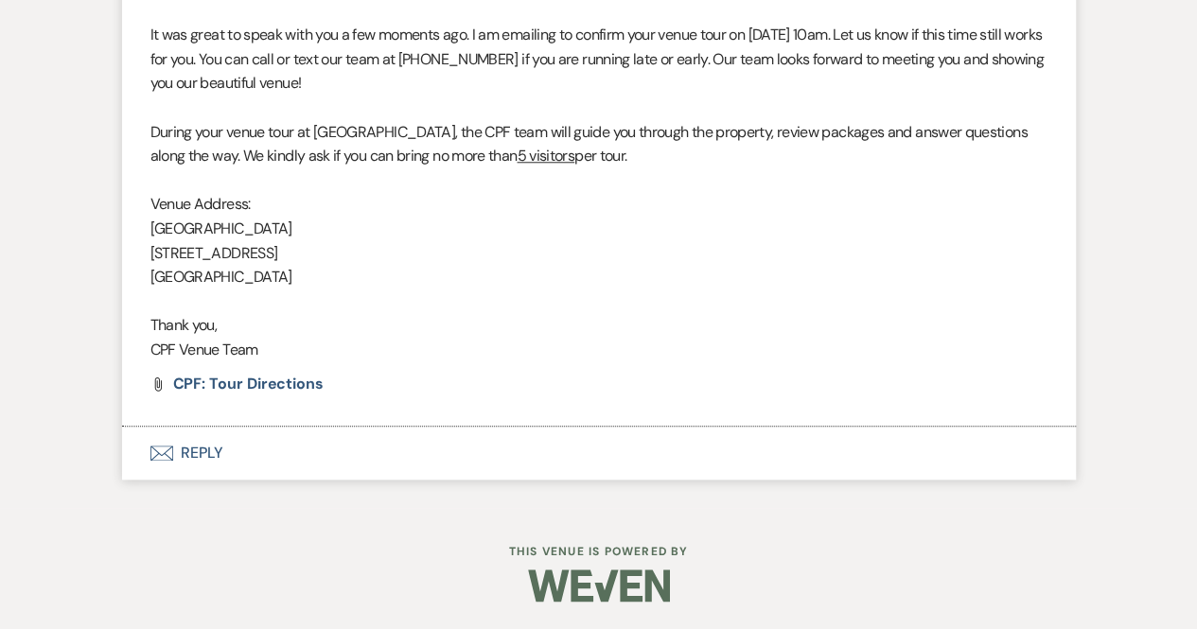
click at [191, 450] on button "Envelope Reply" at bounding box center [599, 453] width 954 height 53
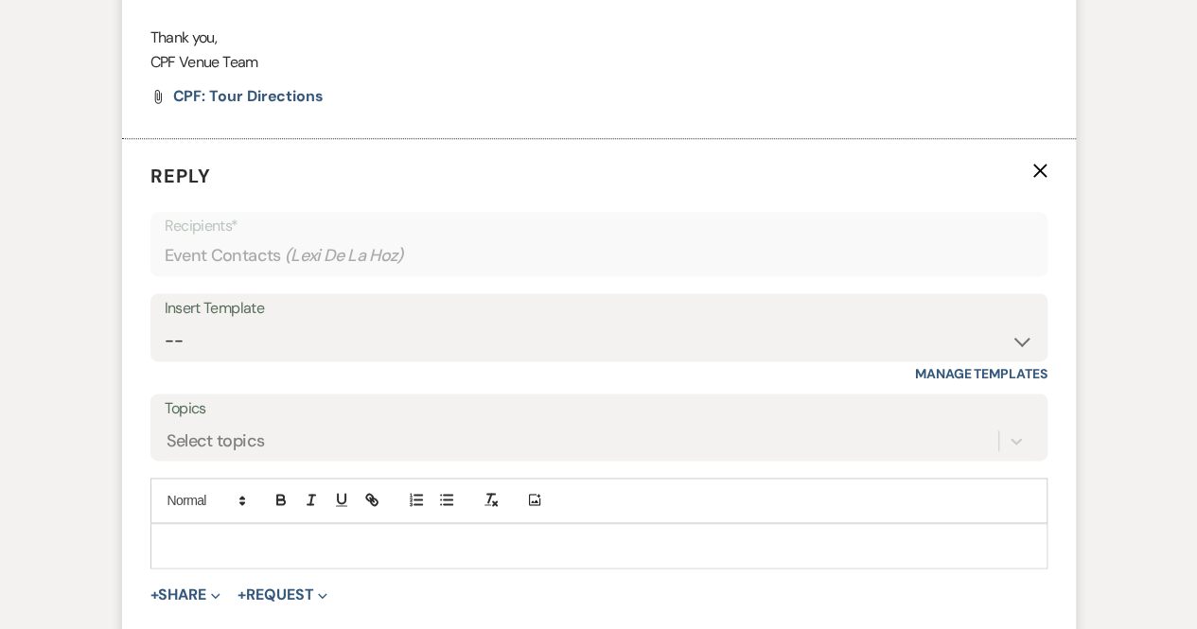
scroll to position [1139, 0]
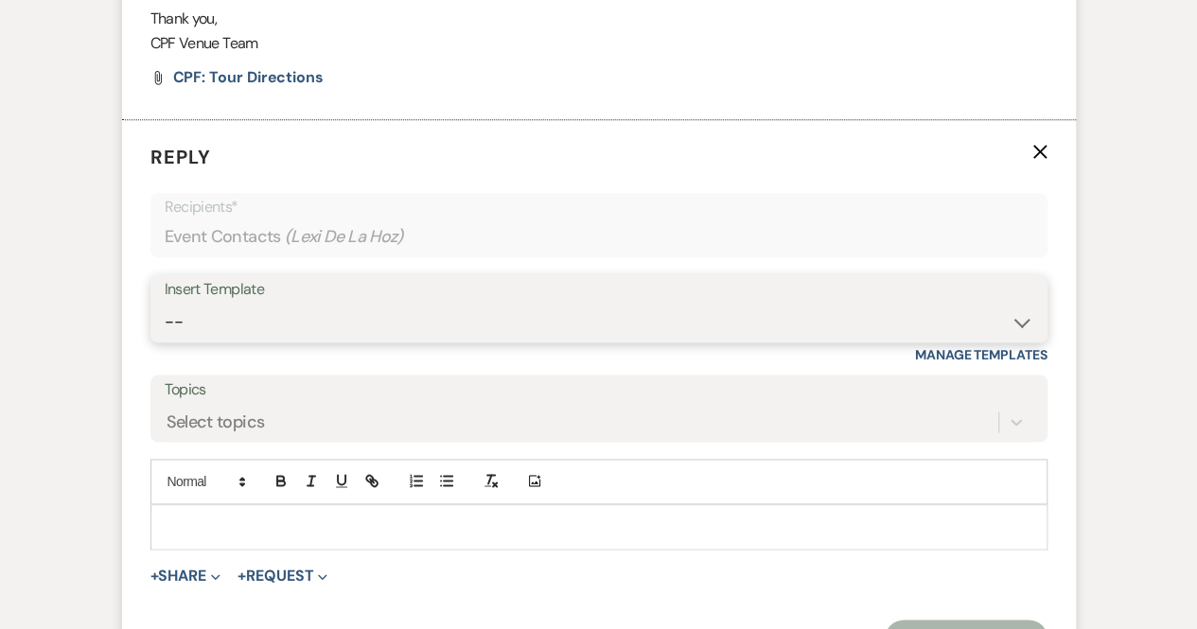
click at [223, 313] on select "-- Weven Planning Portal Introduction (Booked Events) Congratulations on choosi…" at bounding box center [599, 322] width 869 height 37
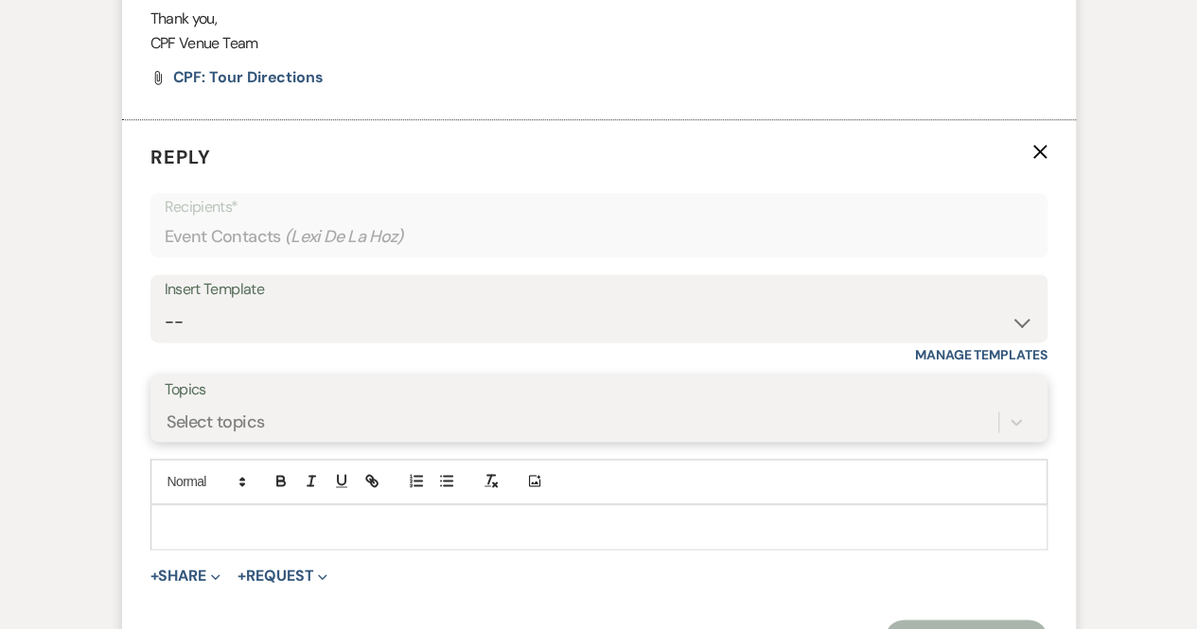
click at [276, 413] on div "Select topics" at bounding box center [599, 422] width 869 height 36
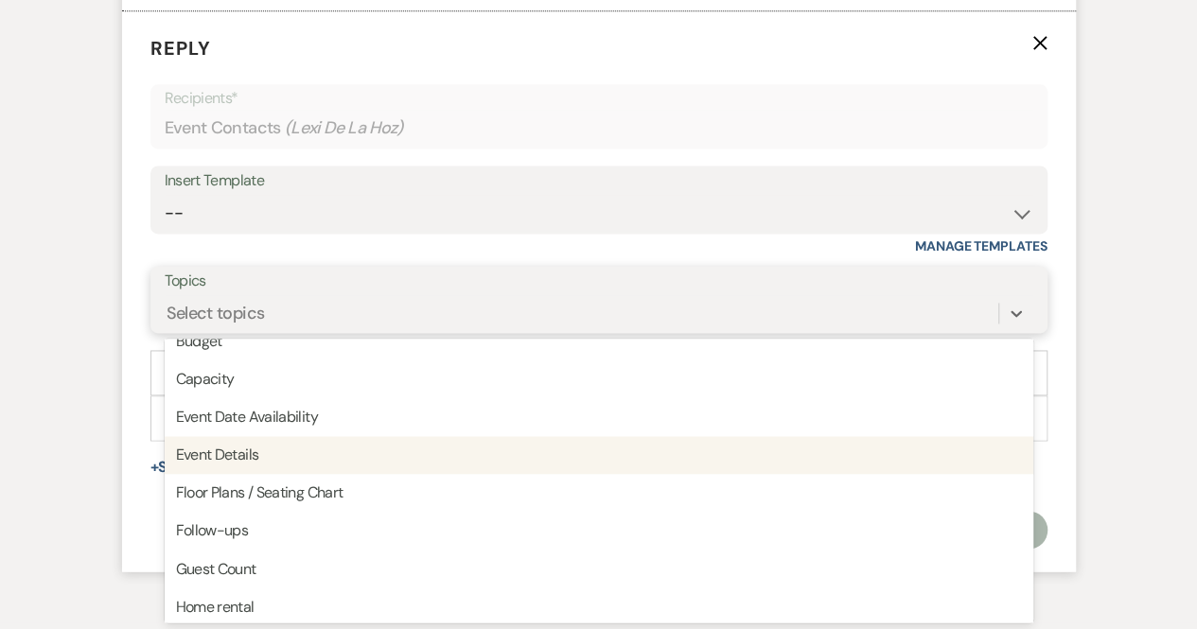
scroll to position [57, 0]
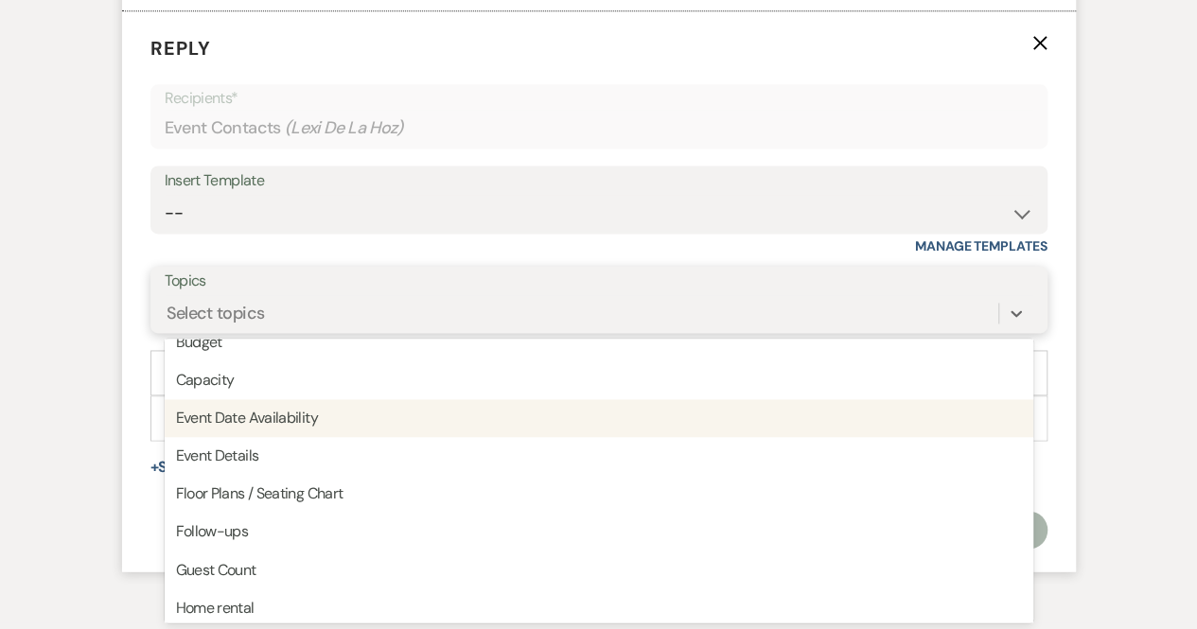
click at [278, 417] on div "Event Date Availability" at bounding box center [599, 418] width 869 height 38
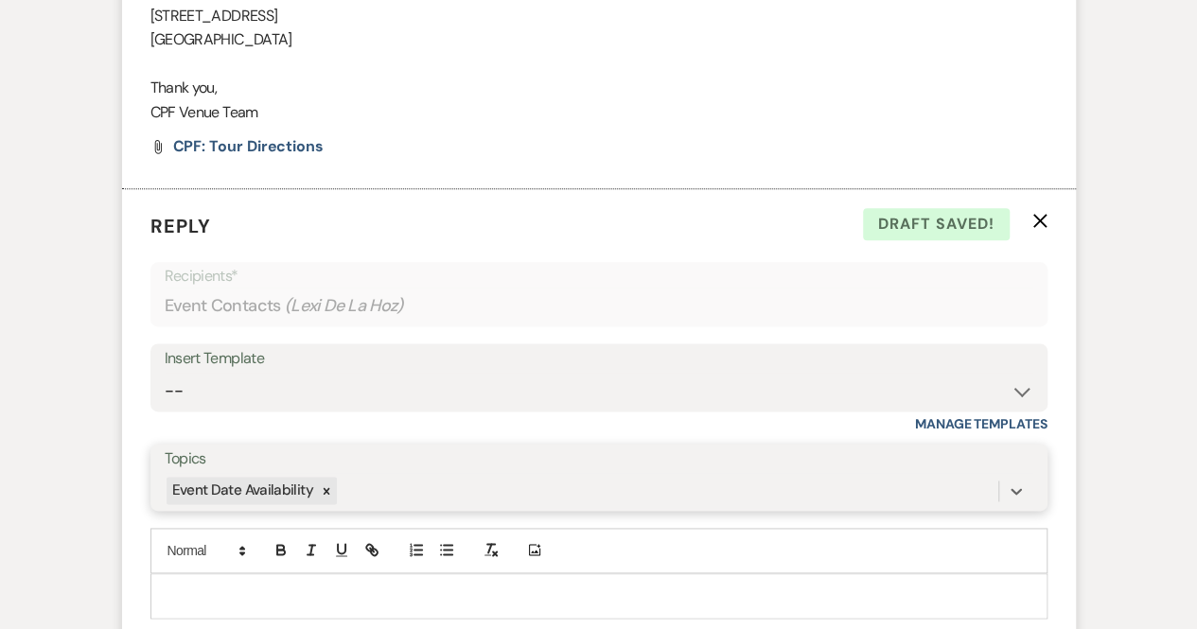
scroll to position [1079, 0]
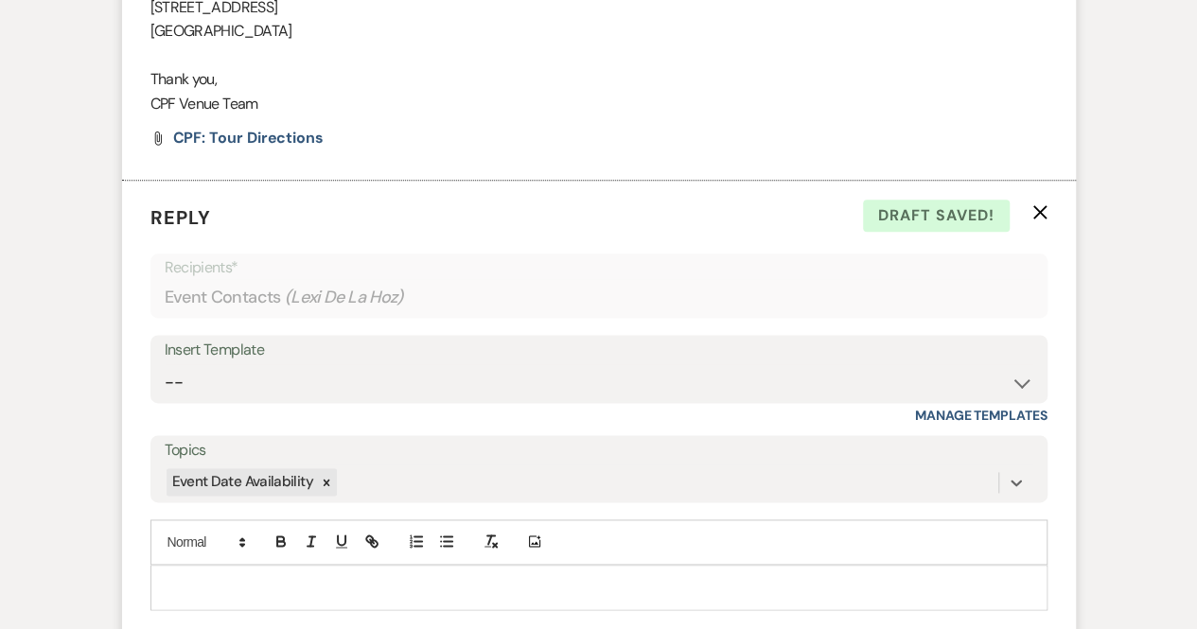
click at [1041, 210] on use "button" at bounding box center [1039, 212] width 14 height 14
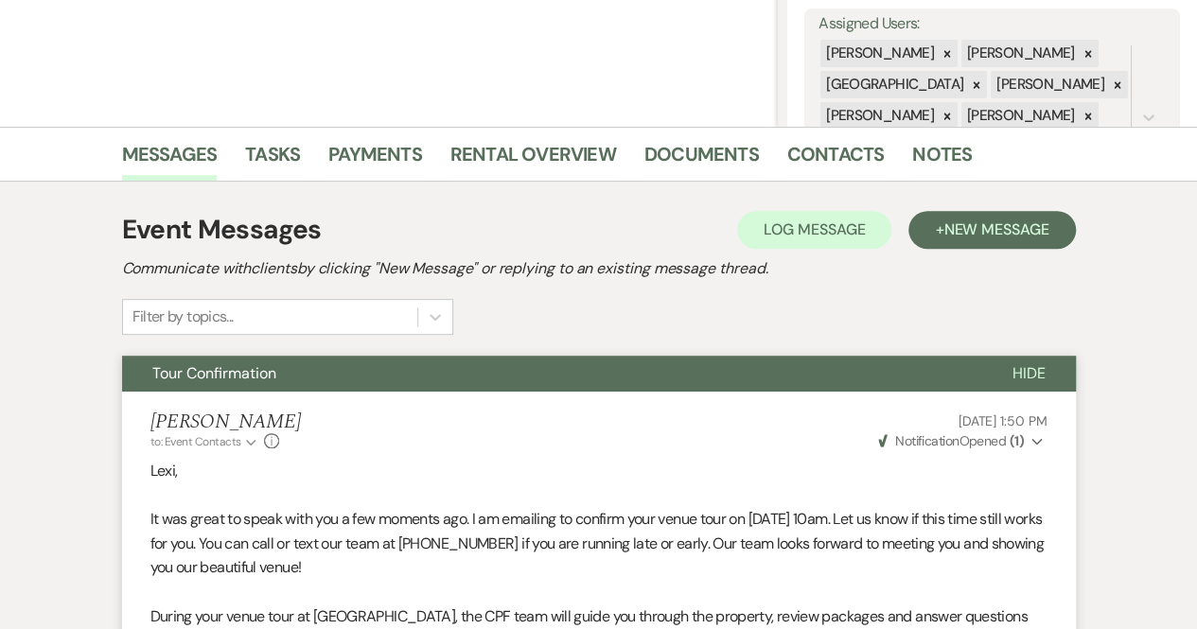
scroll to position [344, 0]
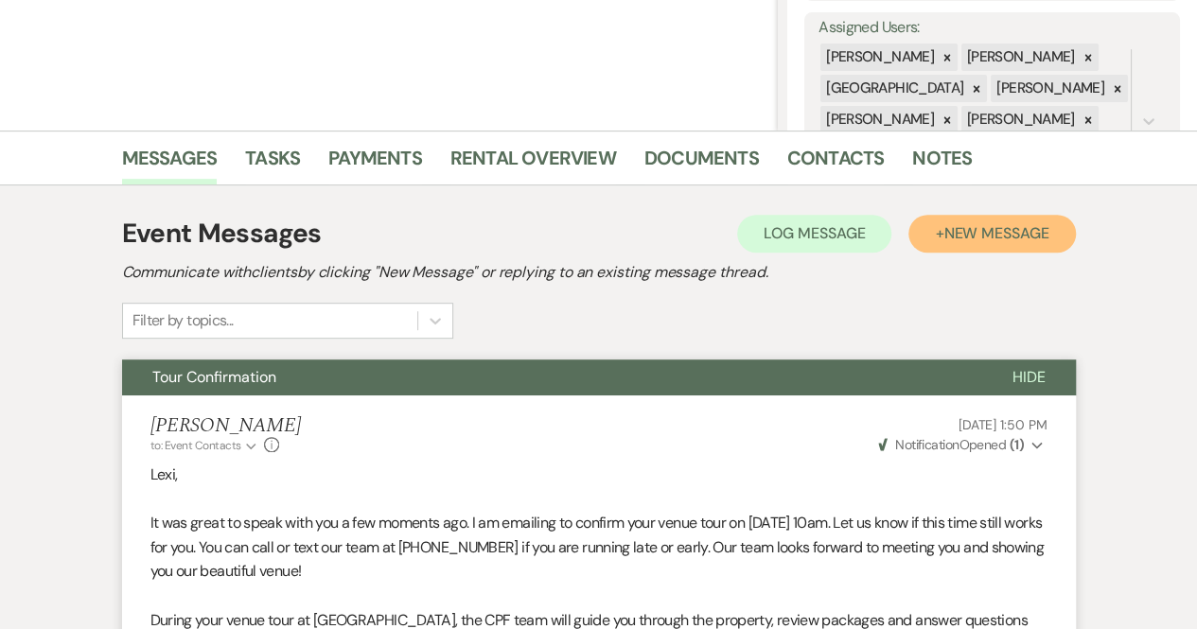
click at [1013, 229] on span "New Message" at bounding box center [995, 233] width 105 height 20
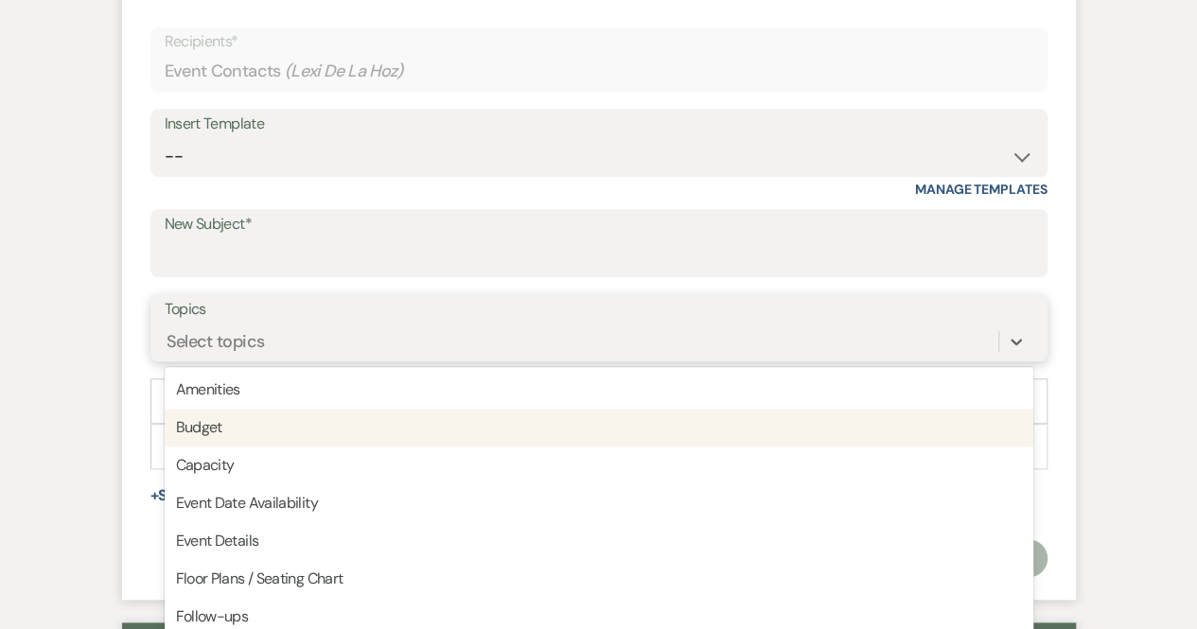
click at [219, 360] on div "option Budget focused, 2 of 20. 20 results available. Use Up and Down to choose…" at bounding box center [599, 342] width 869 height 36
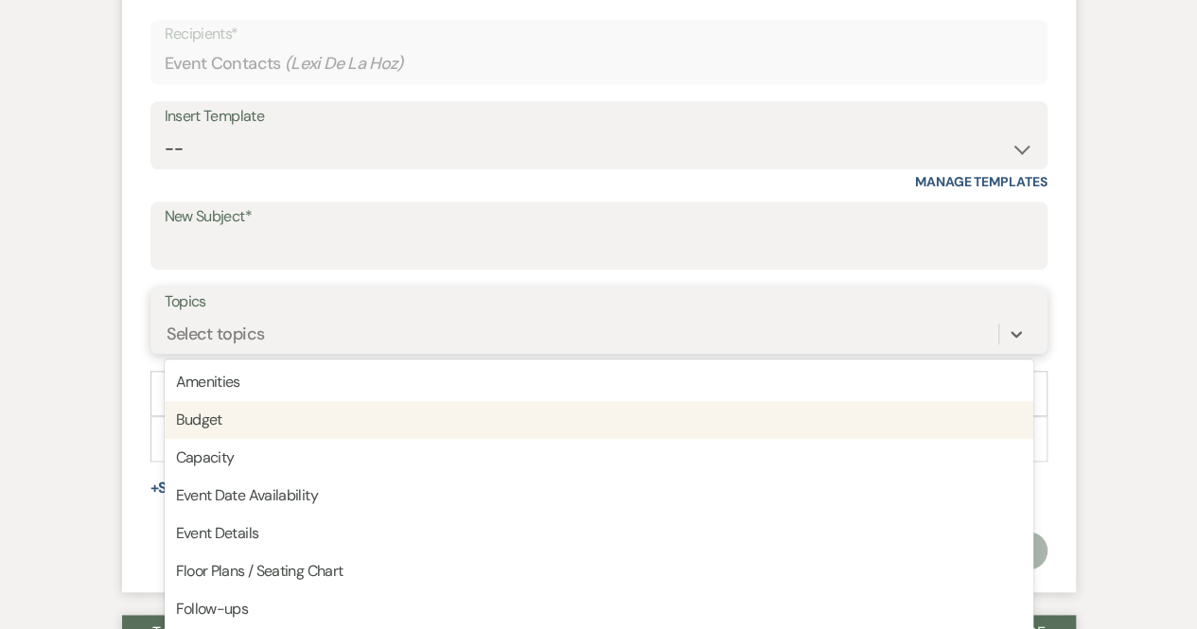
scroll to position [814, 0]
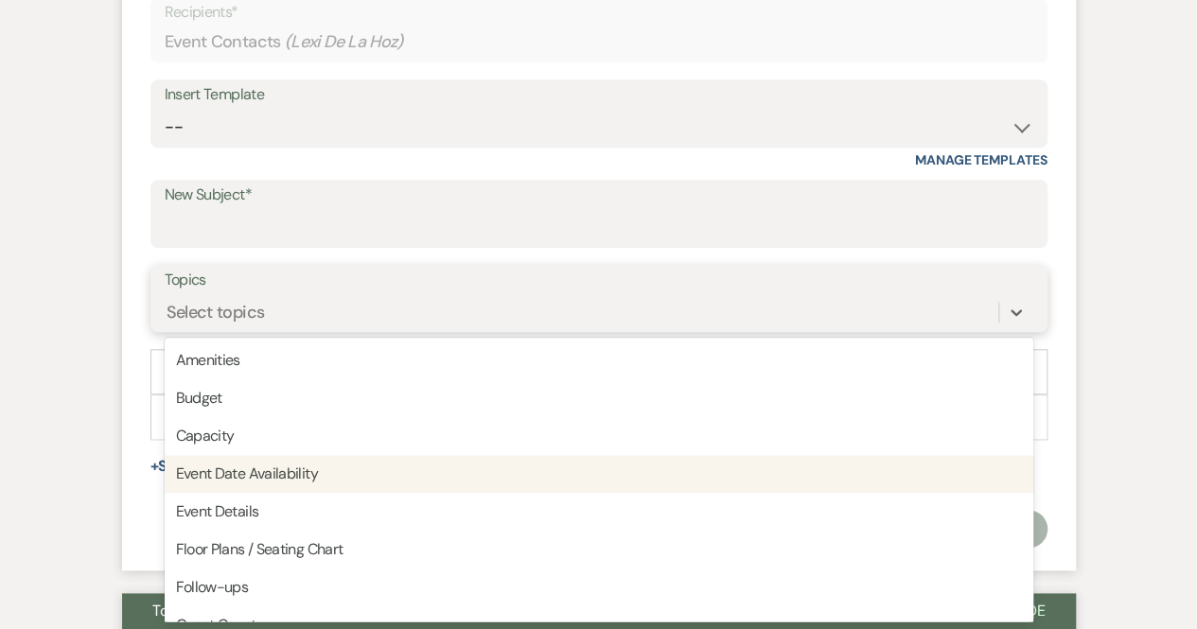
click at [212, 474] on div "Event Date Availability" at bounding box center [599, 474] width 869 height 38
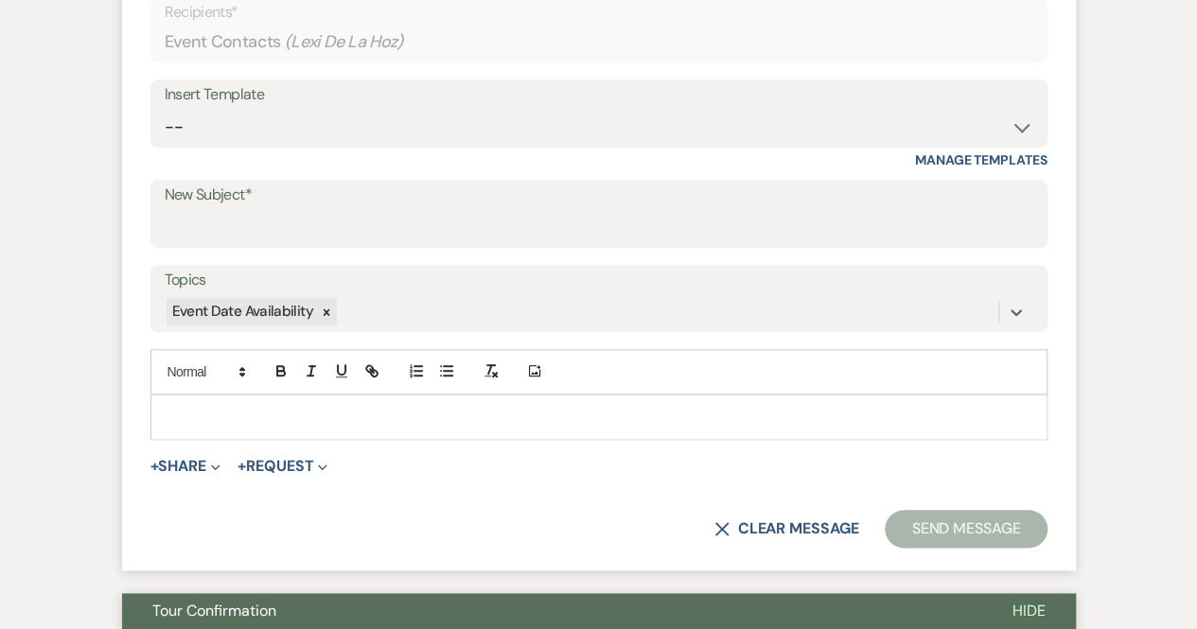
click at [195, 425] on p at bounding box center [599, 417] width 867 height 21
